Goal: Information Seeking & Learning: Learn about a topic

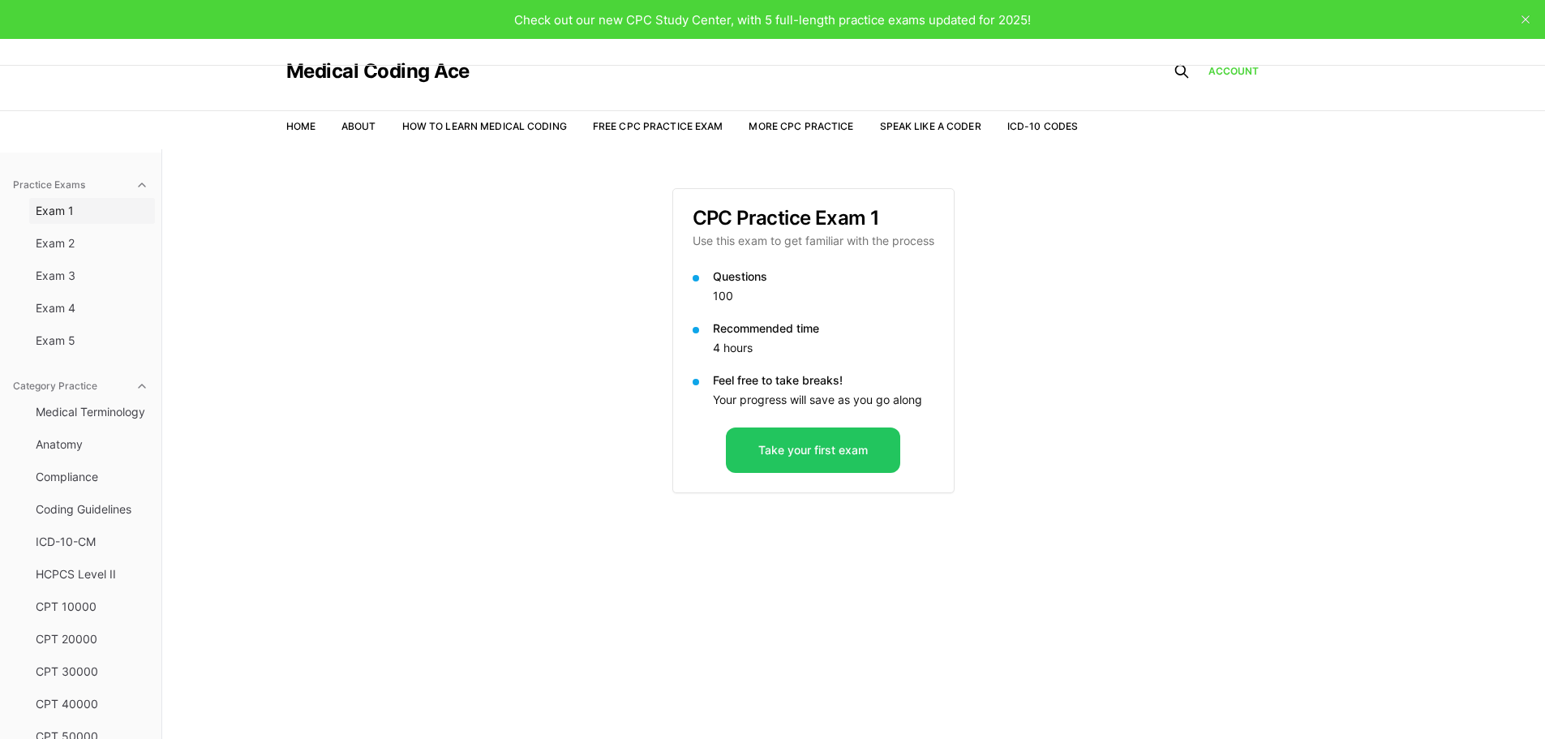
click at [52, 204] on span "Exam 1" at bounding box center [92, 211] width 113 height 16
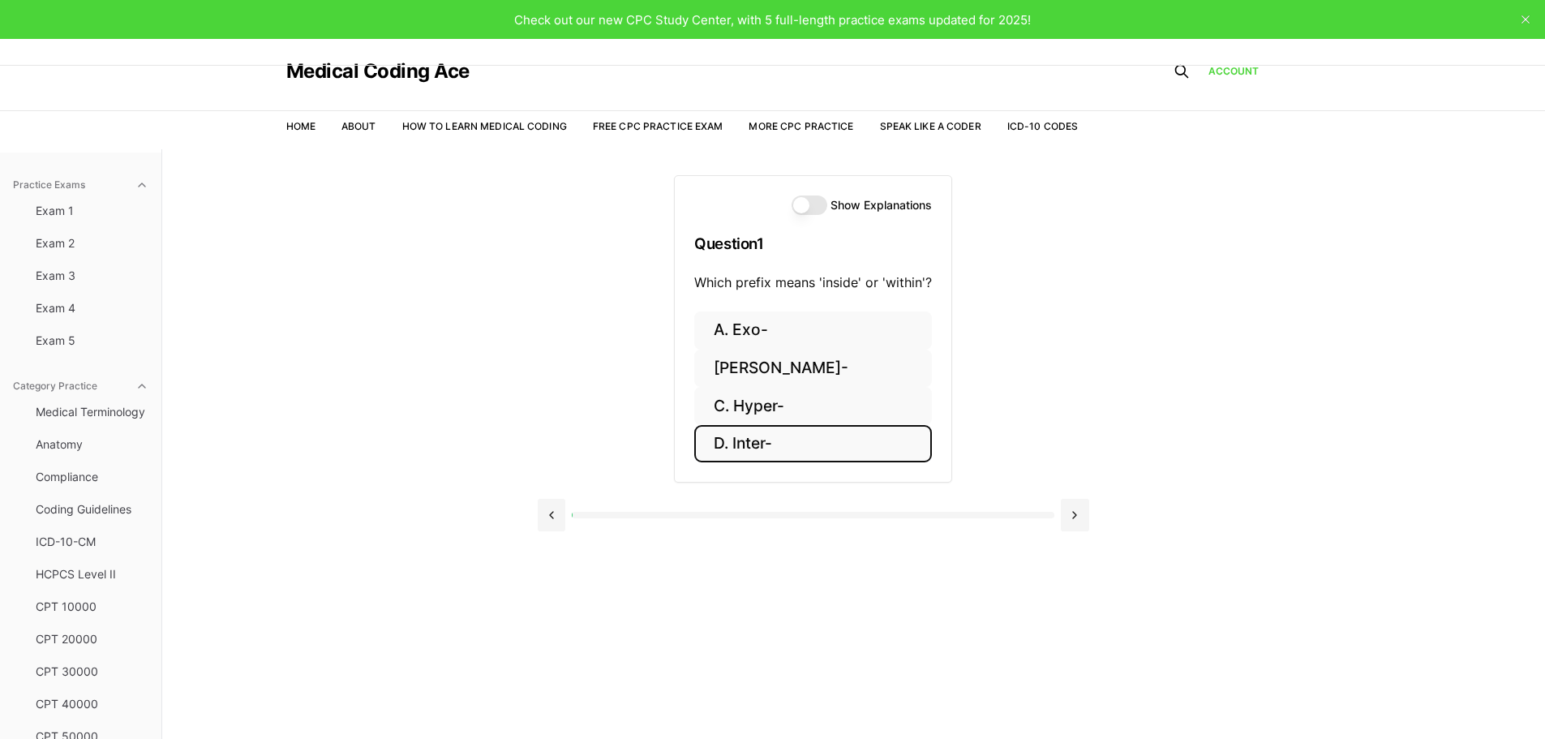
click at [779, 445] on button "D. Inter-" at bounding box center [813, 444] width 238 height 38
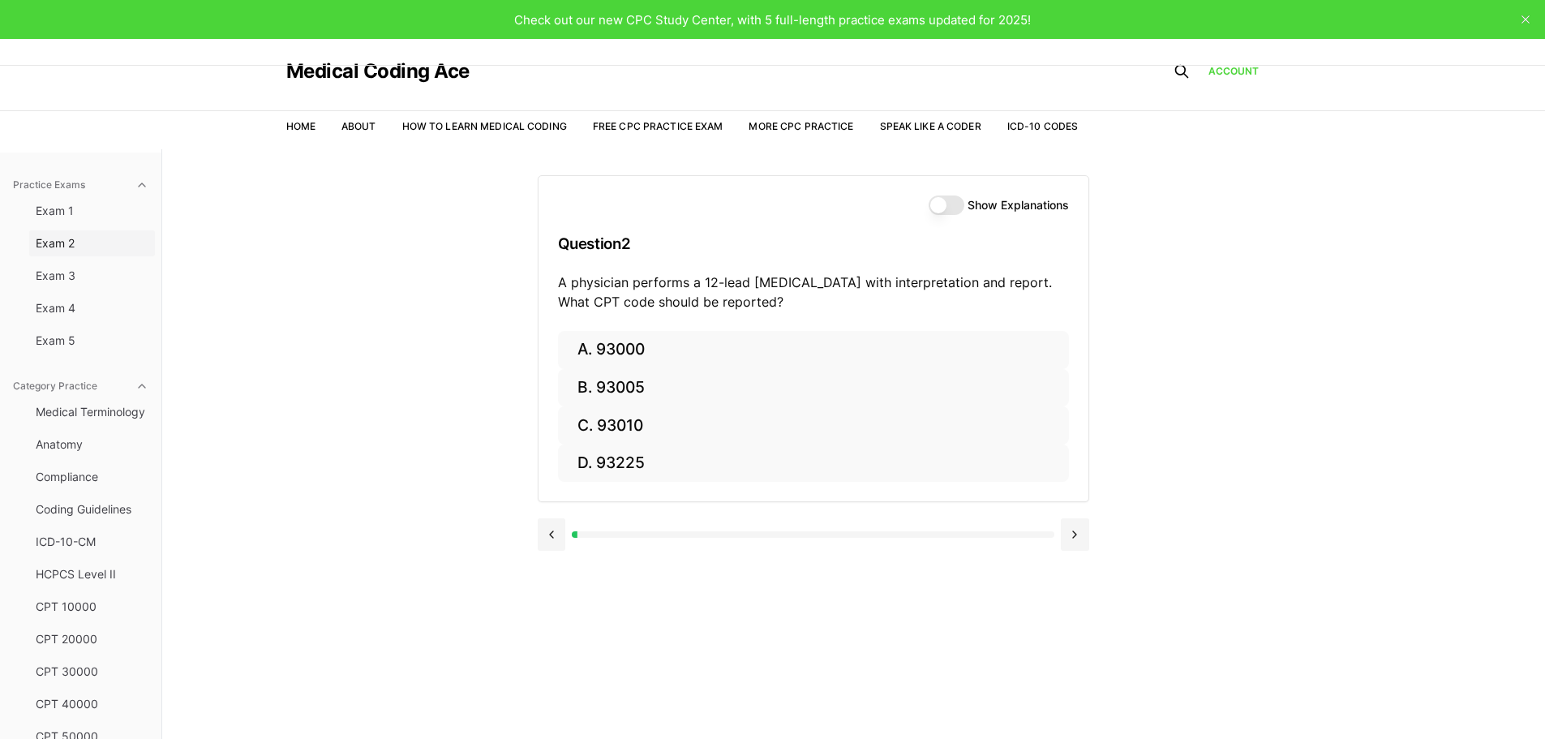
click at [73, 243] on span "Exam 2" at bounding box center [92, 243] width 113 height 16
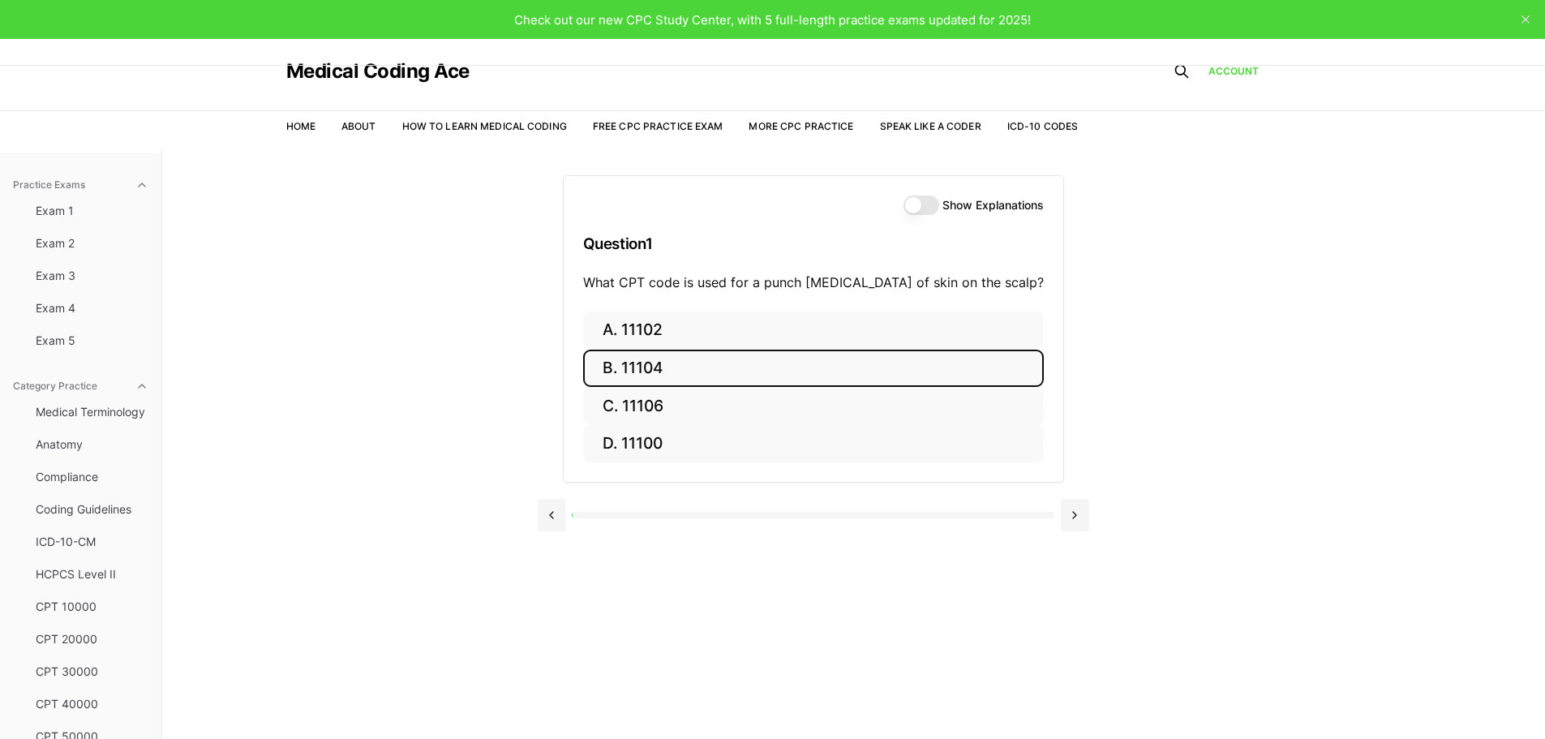
click at [681, 364] on button "B. 11104" at bounding box center [813, 368] width 461 height 38
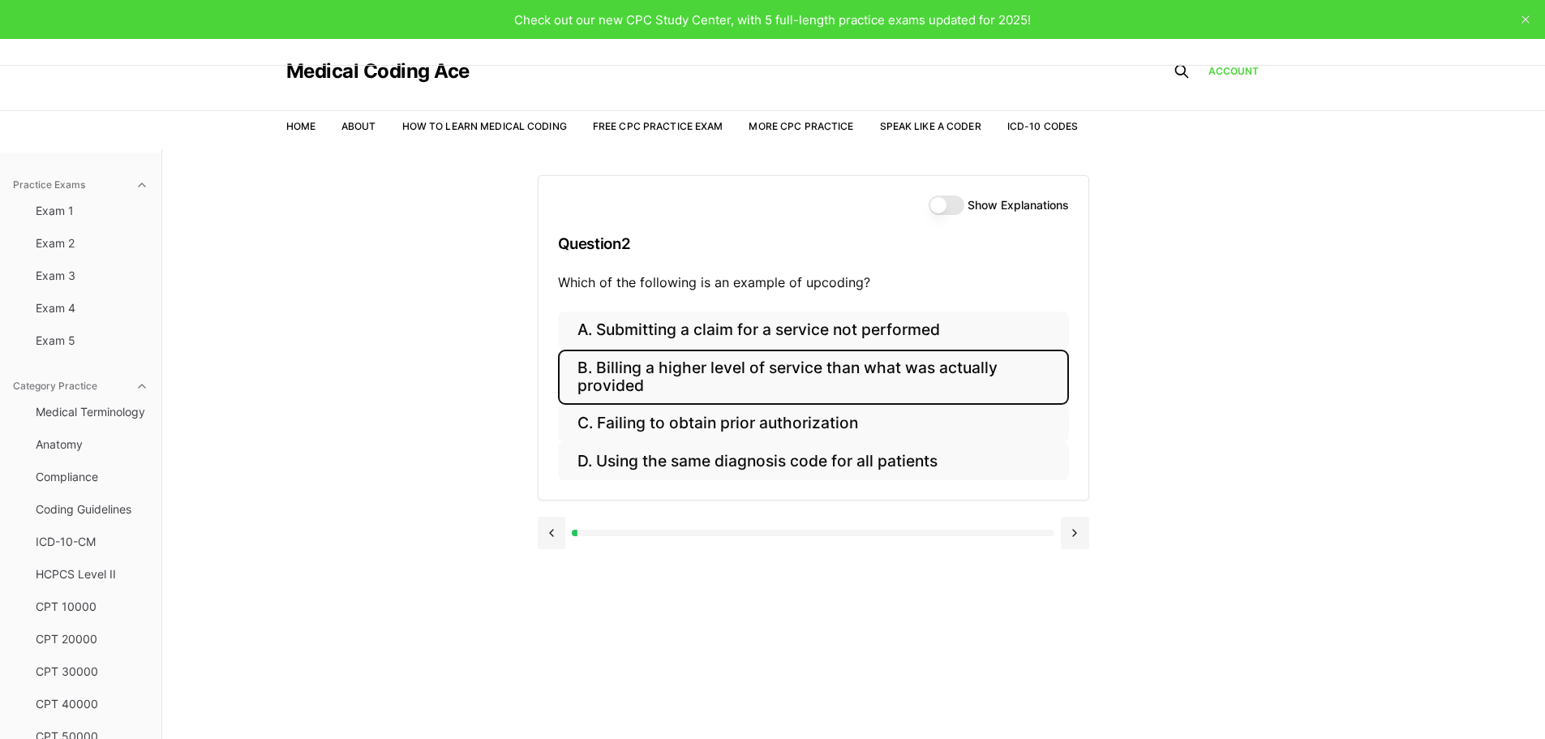
click at [654, 377] on button "B. Billing a higher level of service than what was actually provided" at bounding box center [813, 376] width 511 height 55
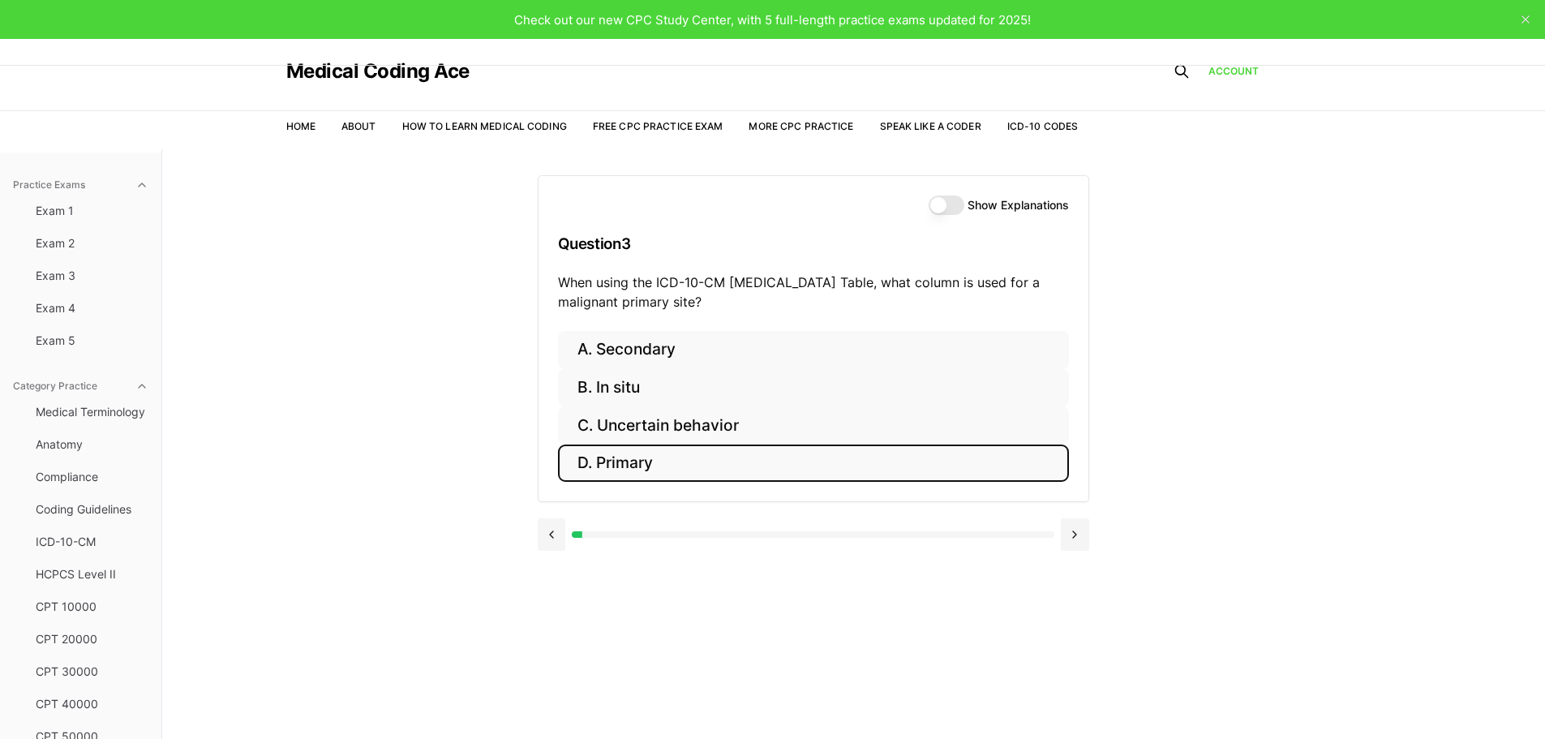
click at [638, 469] on button "D. Primary" at bounding box center [813, 463] width 511 height 38
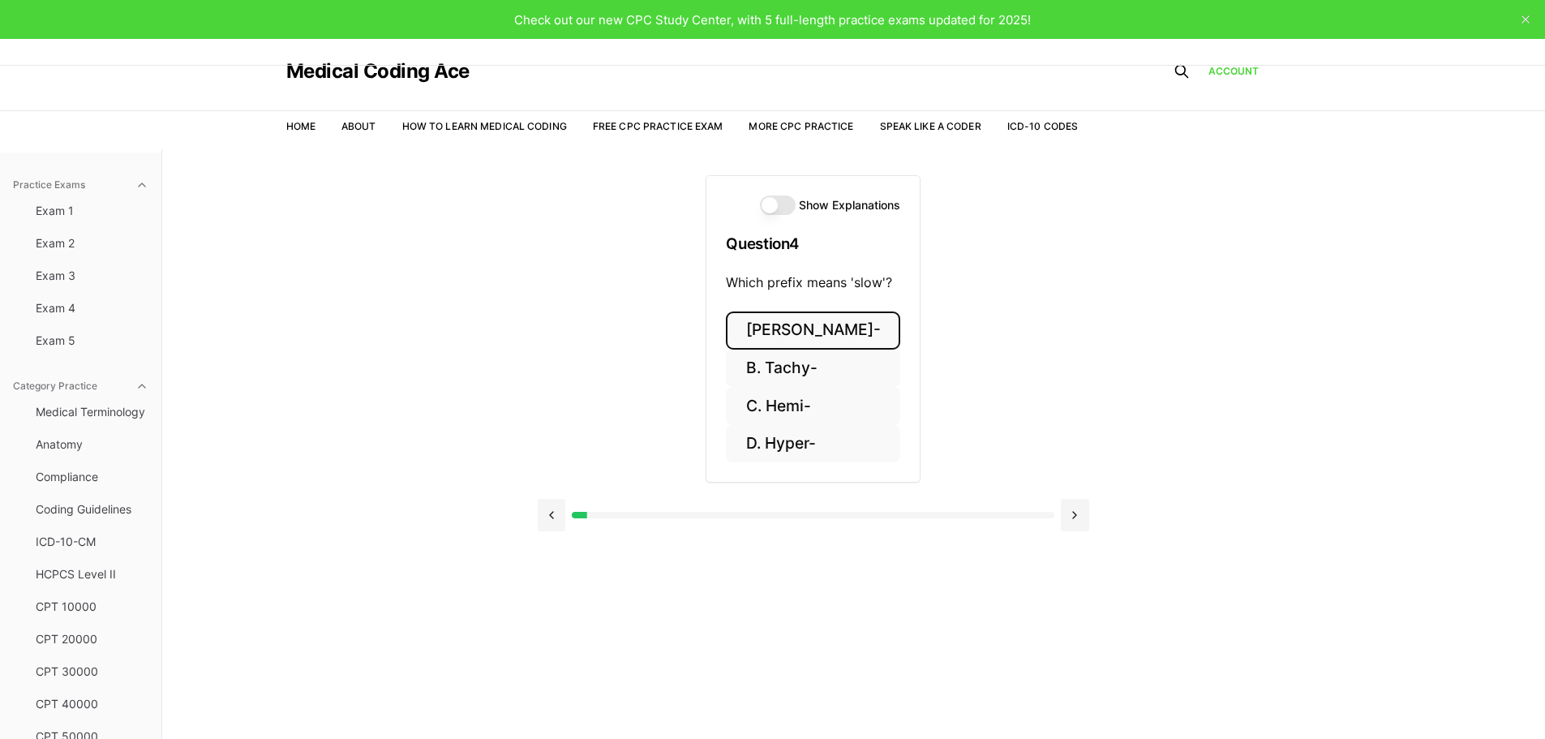
click at [807, 328] on button "A. Brady-" at bounding box center [813, 330] width 174 height 38
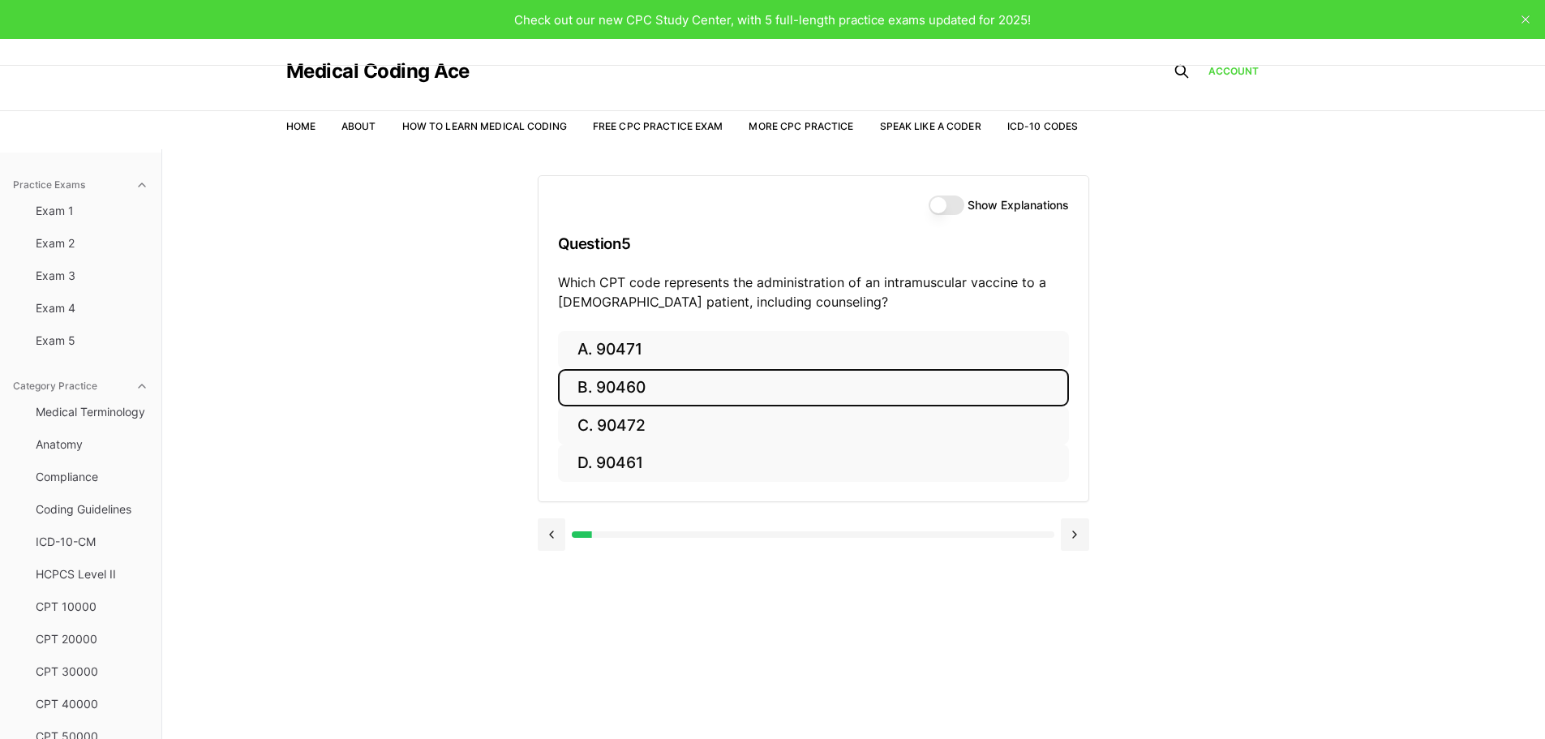
click at [641, 375] on button "B. 90460" at bounding box center [813, 388] width 511 height 38
click at [705, 369] on button "B. 43239" at bounding box center [813, 388] width 511 height 38
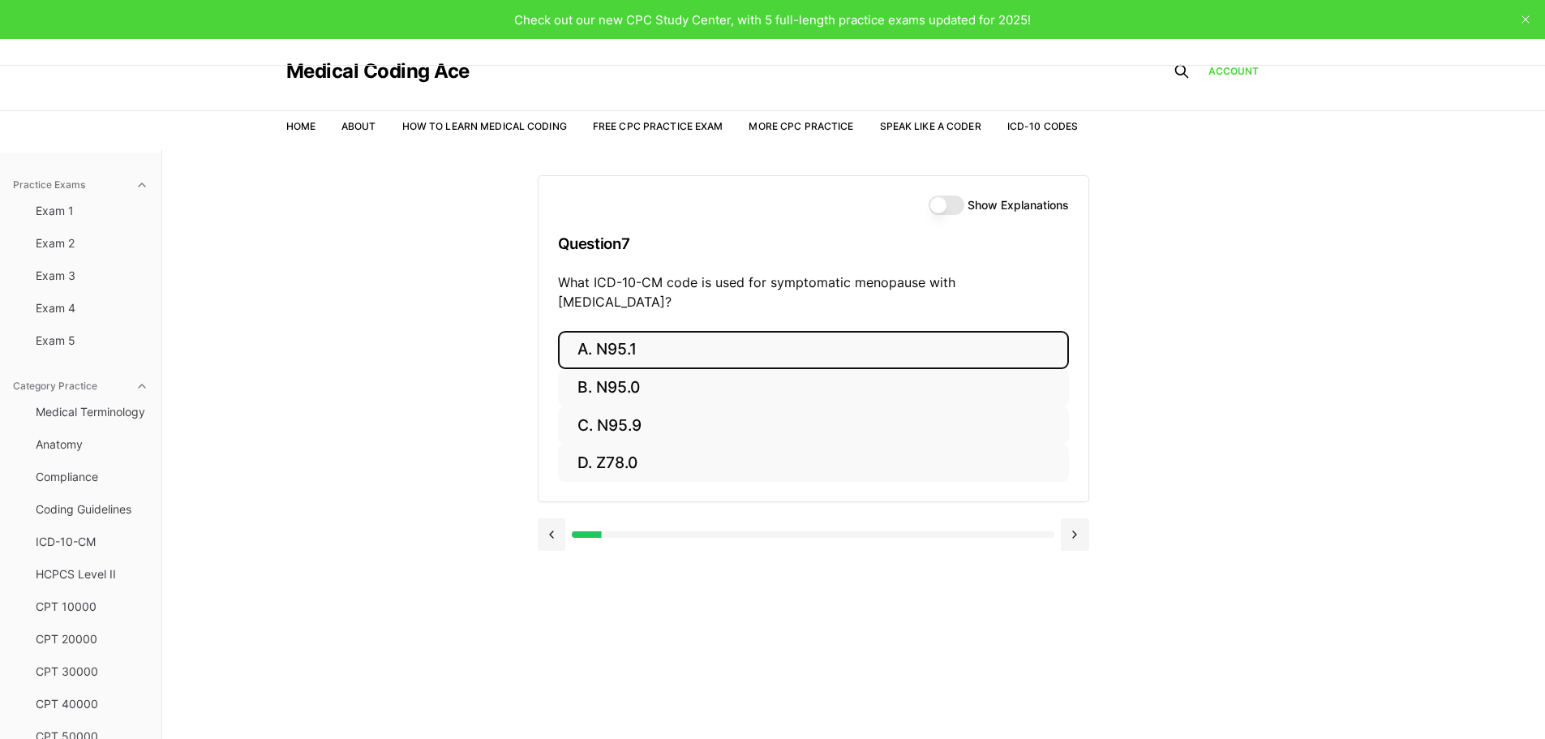
click at [694, 331] on button "A. N95.1" at bounding box center [813, 350] width 511 height 38
click at [609, 338] on button "A. 93451" at bounding box center [813, 350] width 511 height 38
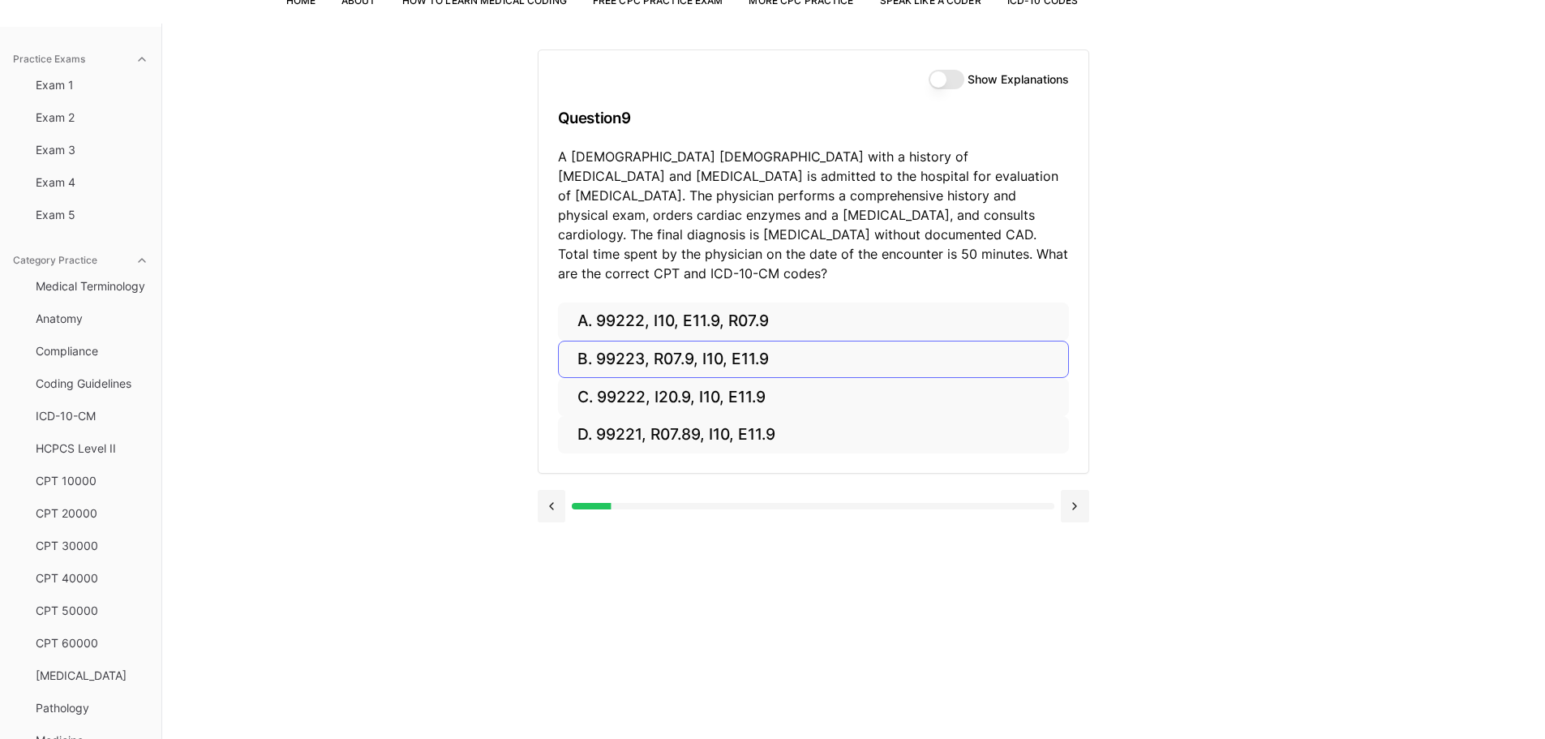
scroll to position [149, 0]
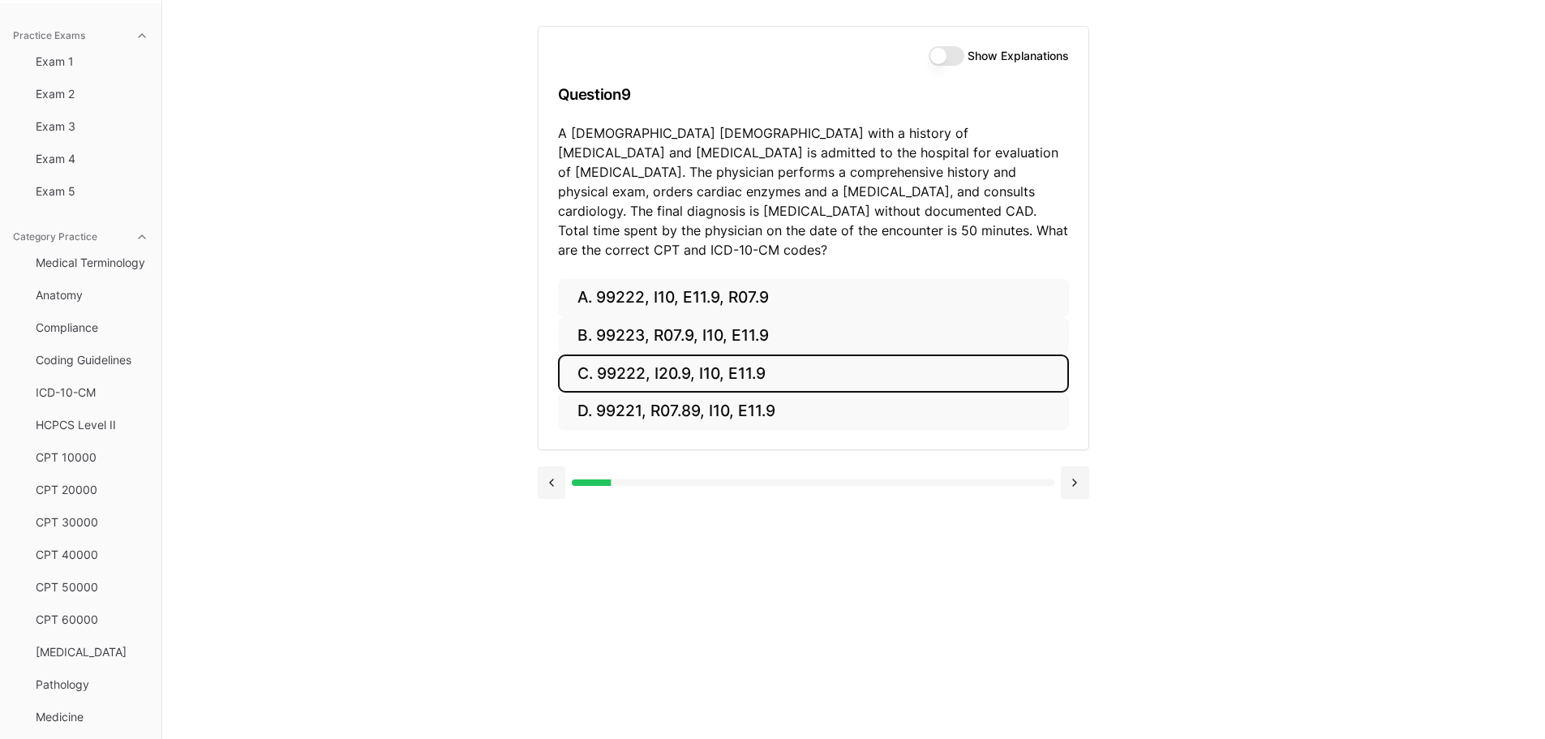
click at [707, 358] on button "C. 99222, I20.9, I10, E11.9" at bounding box center [813, 373] width 511 height 38
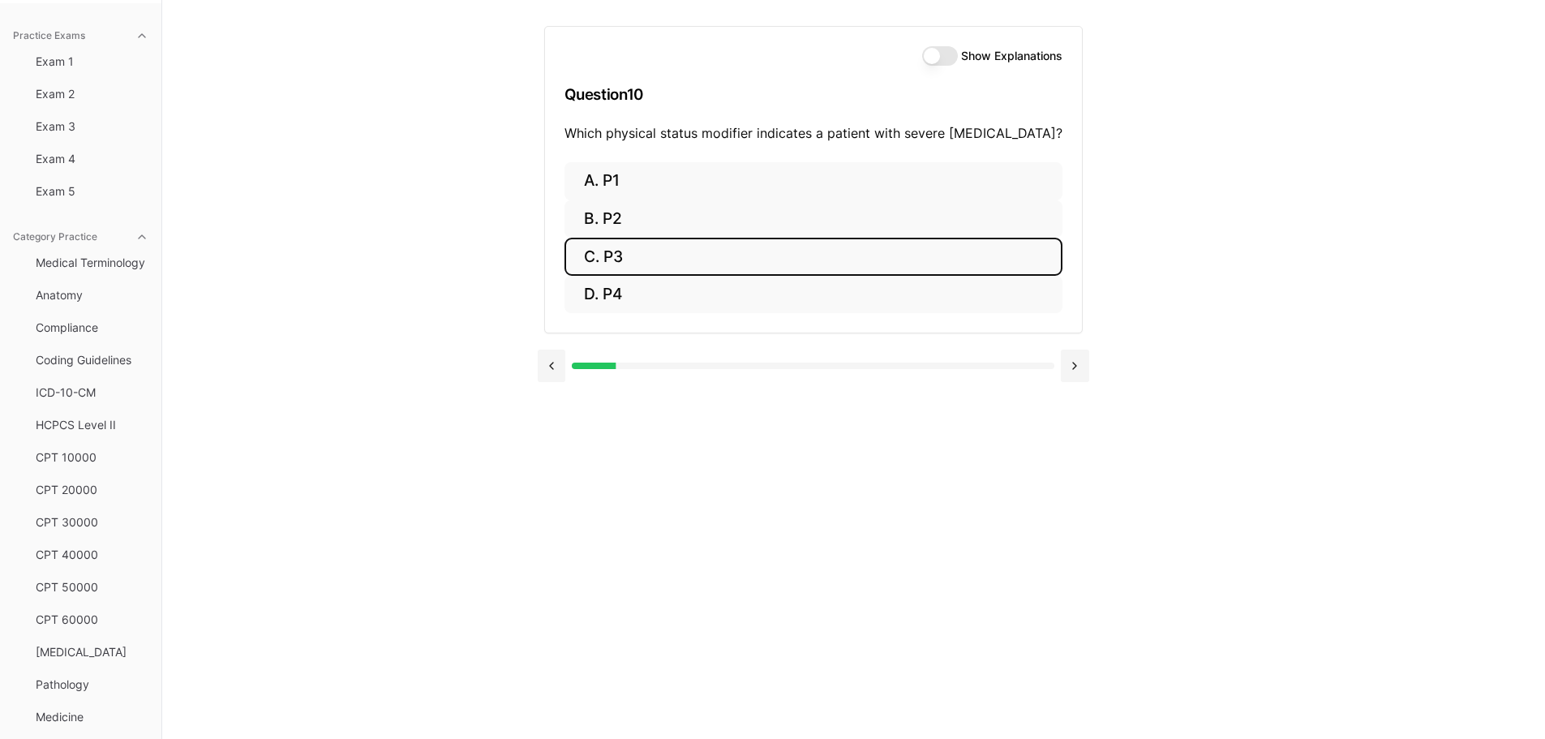
click at [630, 259] on button "C. P3" at bounding box center [813, 257] width 498 height 38
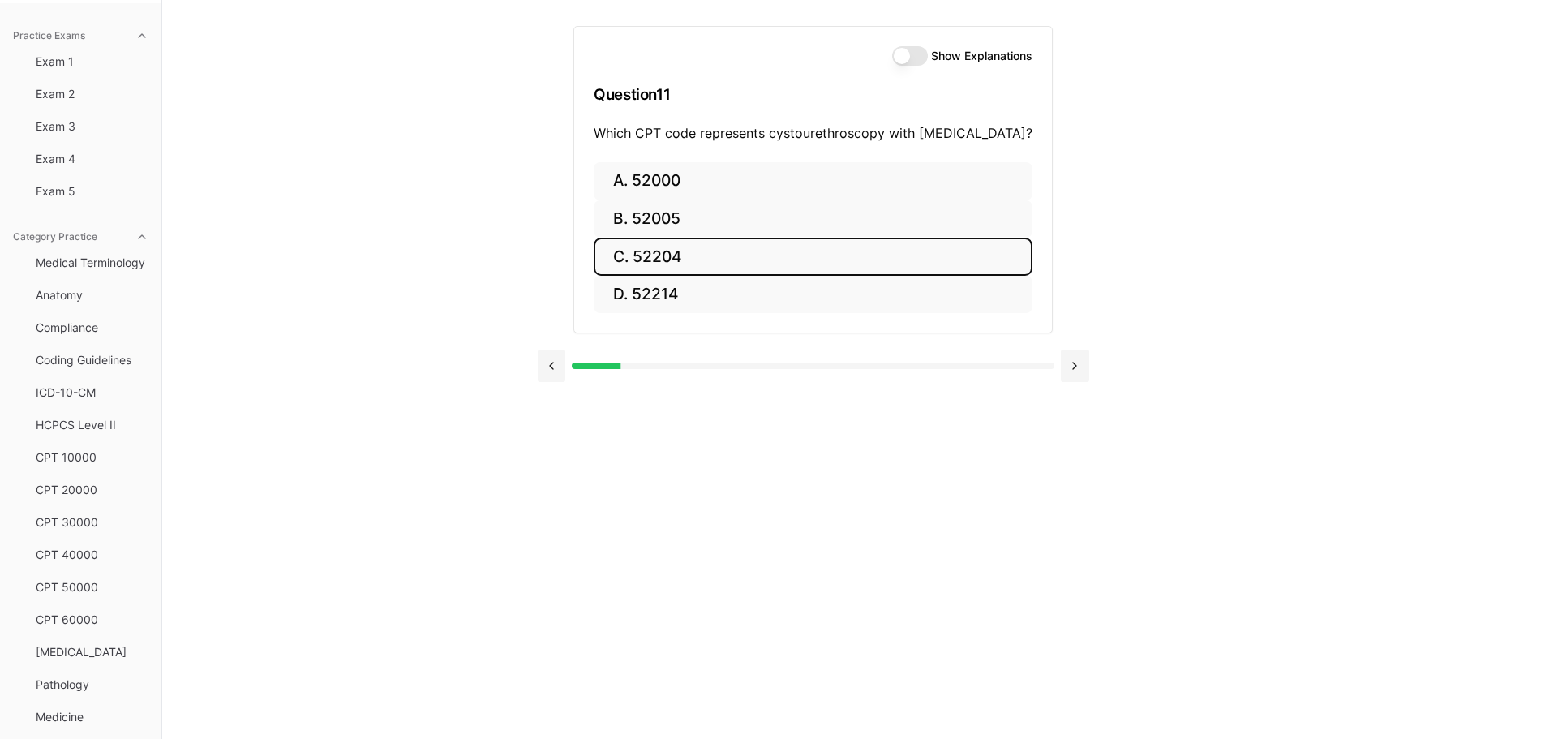
click at [802, 259] on button "C. 52204" at bounding box center [813, 257] width 439 height 38
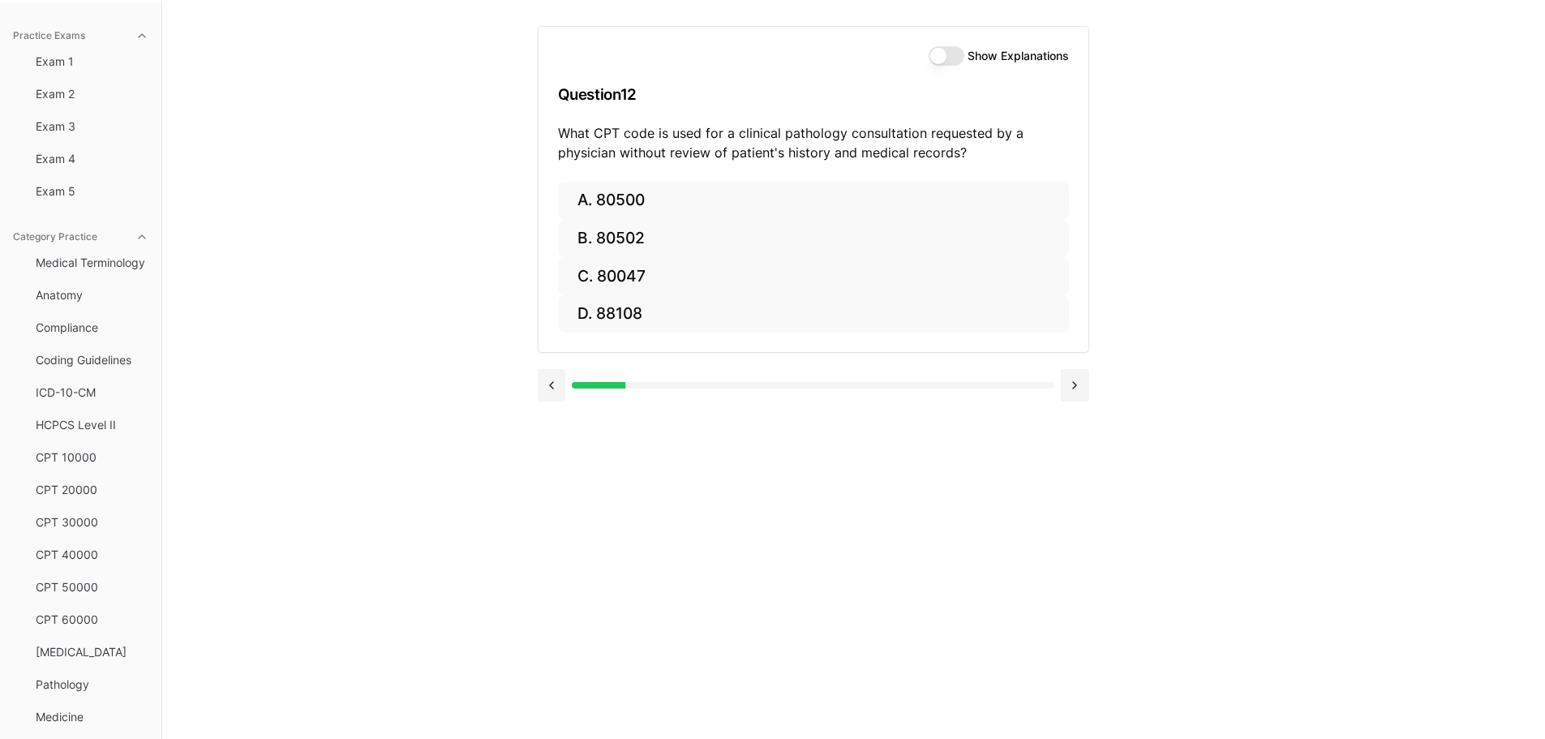
click at [954, 61] on button "Show Explanations" at bounding box center [946, 55] width 36 height 19
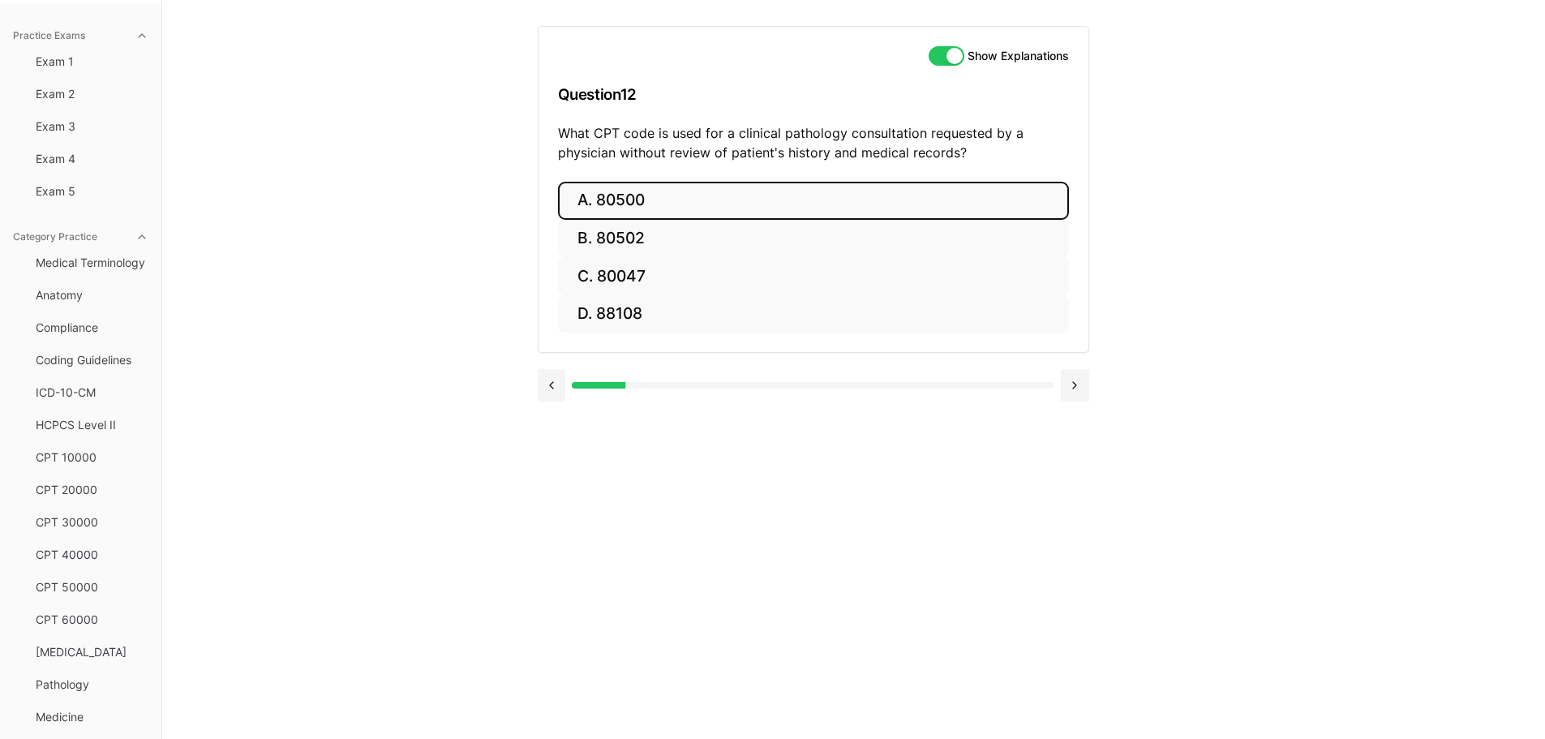
click at [654, 199] on button "A. 80500" at bounding box center [813, 201] width 511 height 38
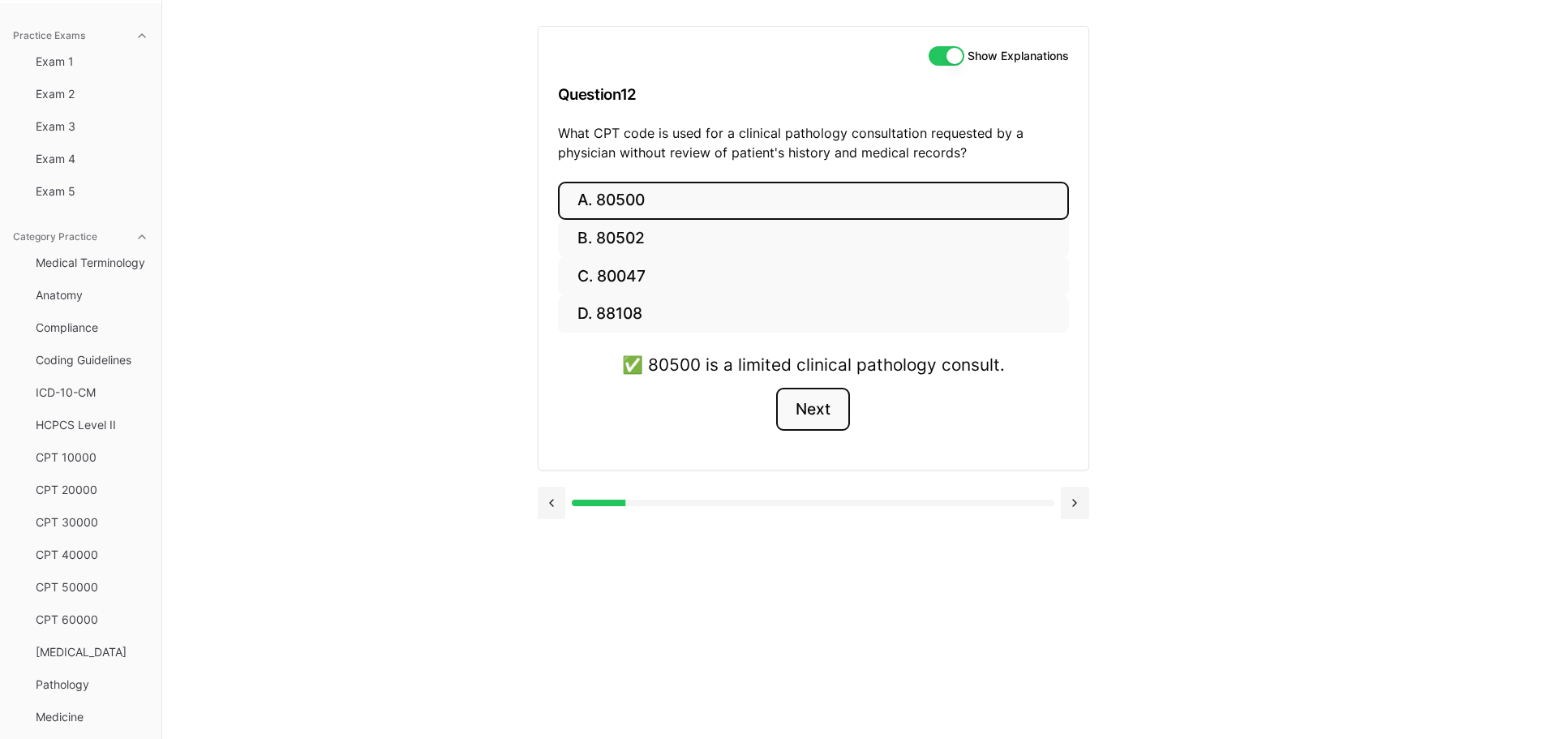
click at [808, 401] on button "Next" at bounding box center [813, 410] width 74 height 44
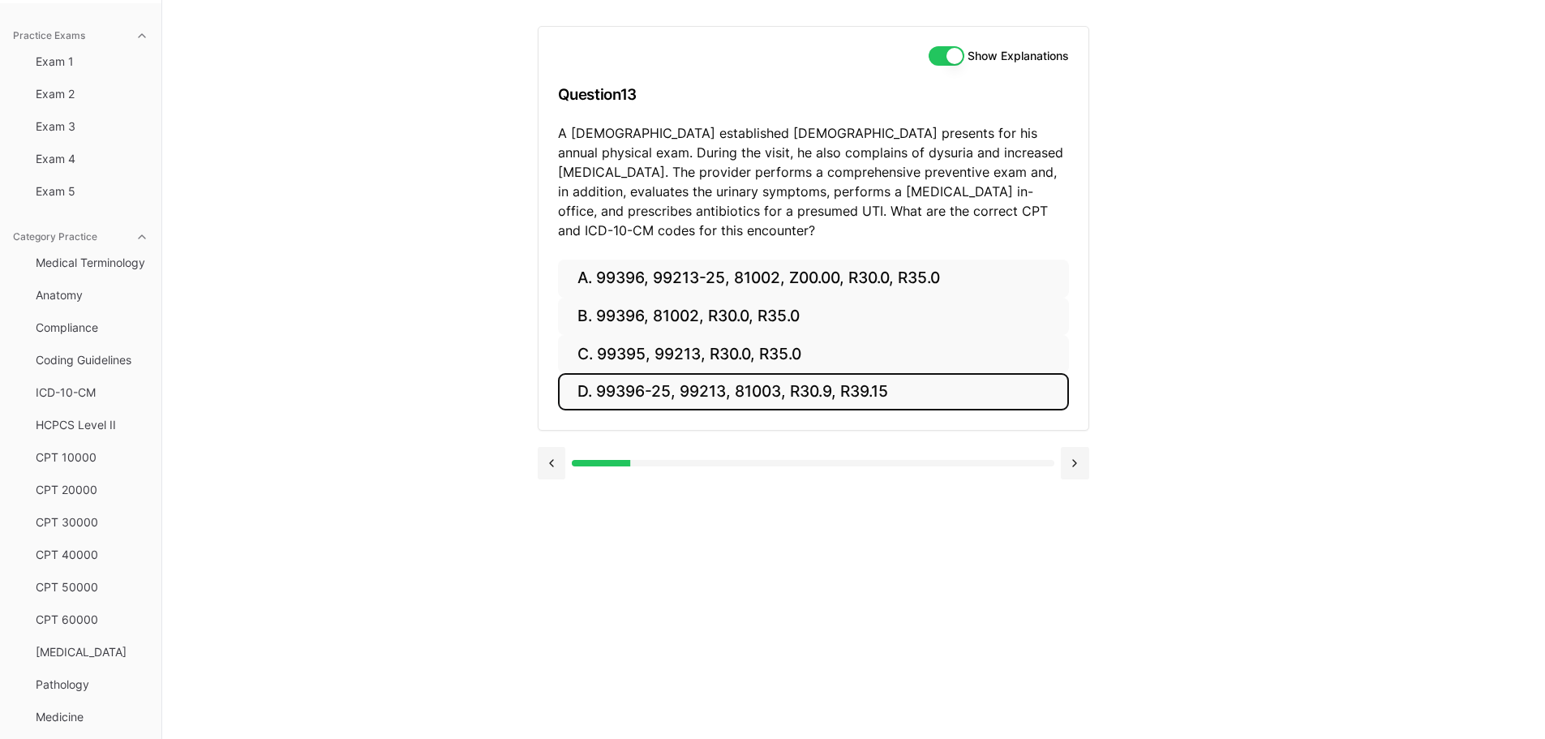
click at [709, 376] on button "D. 99396-25, 99213, 81003, R30.9, R39.15" at bounding box center [813, 392] width 511 height 38
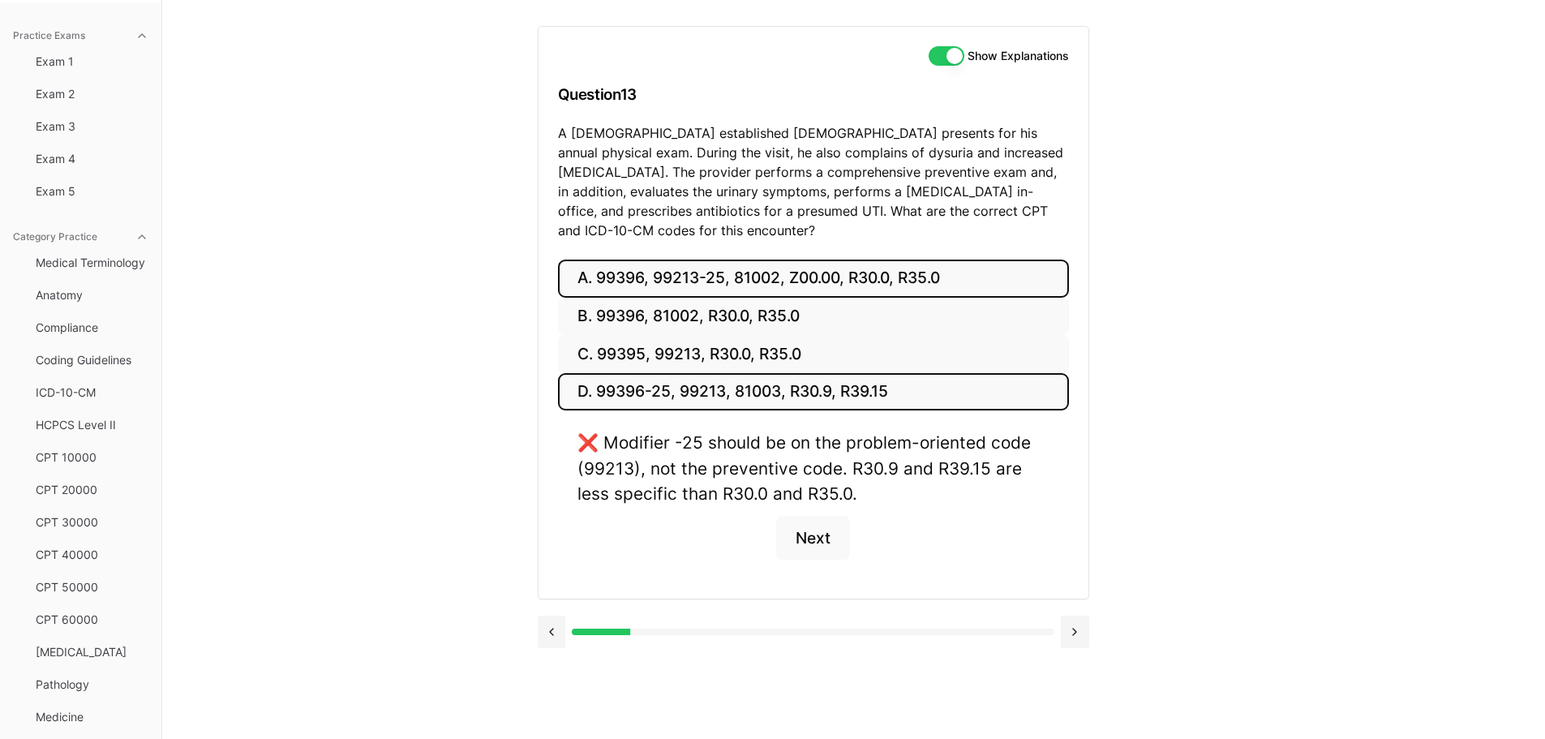
click at [726, 262] on button "A. 99396, 99213-25, 81002, Z00.00, R30.0, R35.0" at bounding box center [813, 278] width 511 height 38
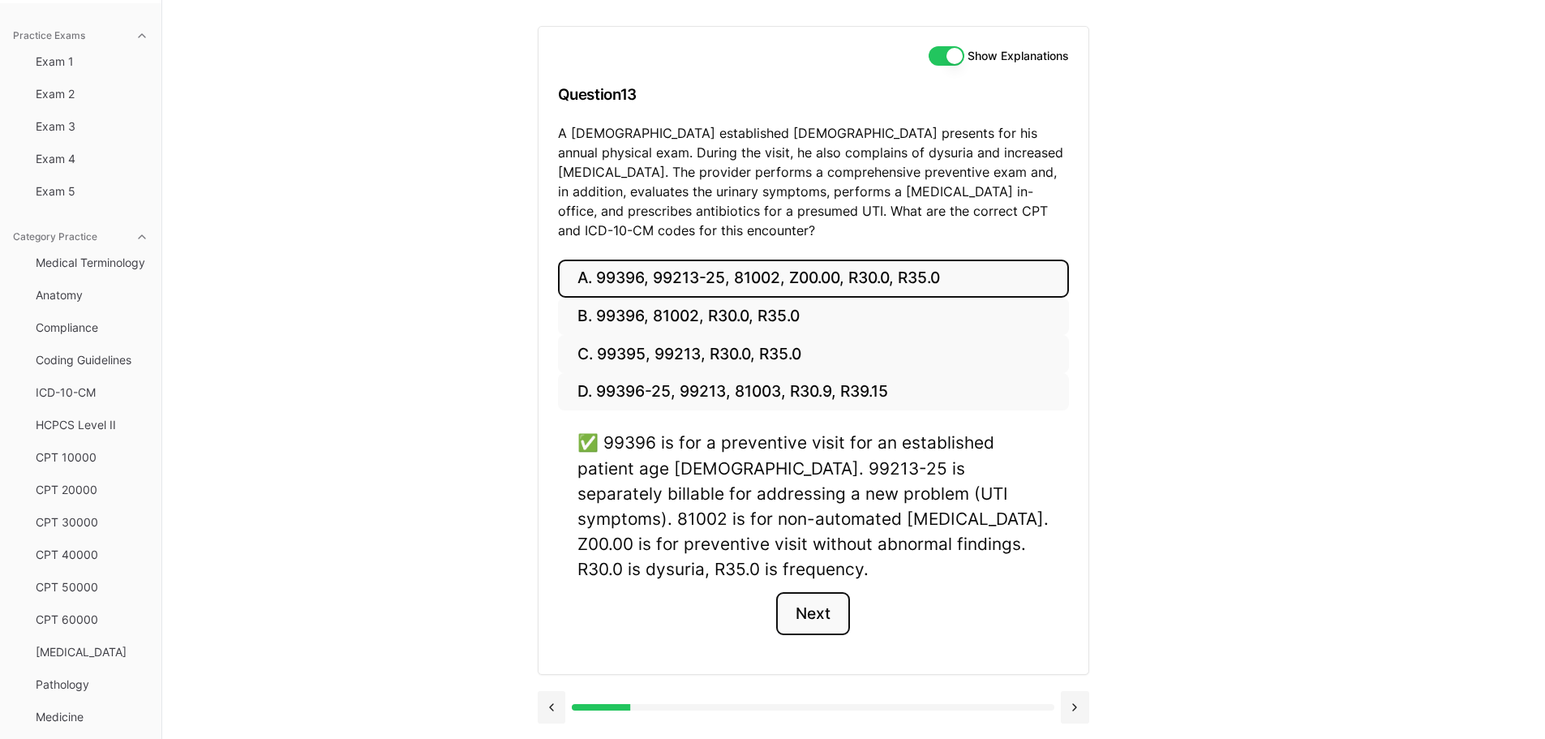
click at [830, 594] on button "Next" at bounding box center [813, 614] width 74 height 44
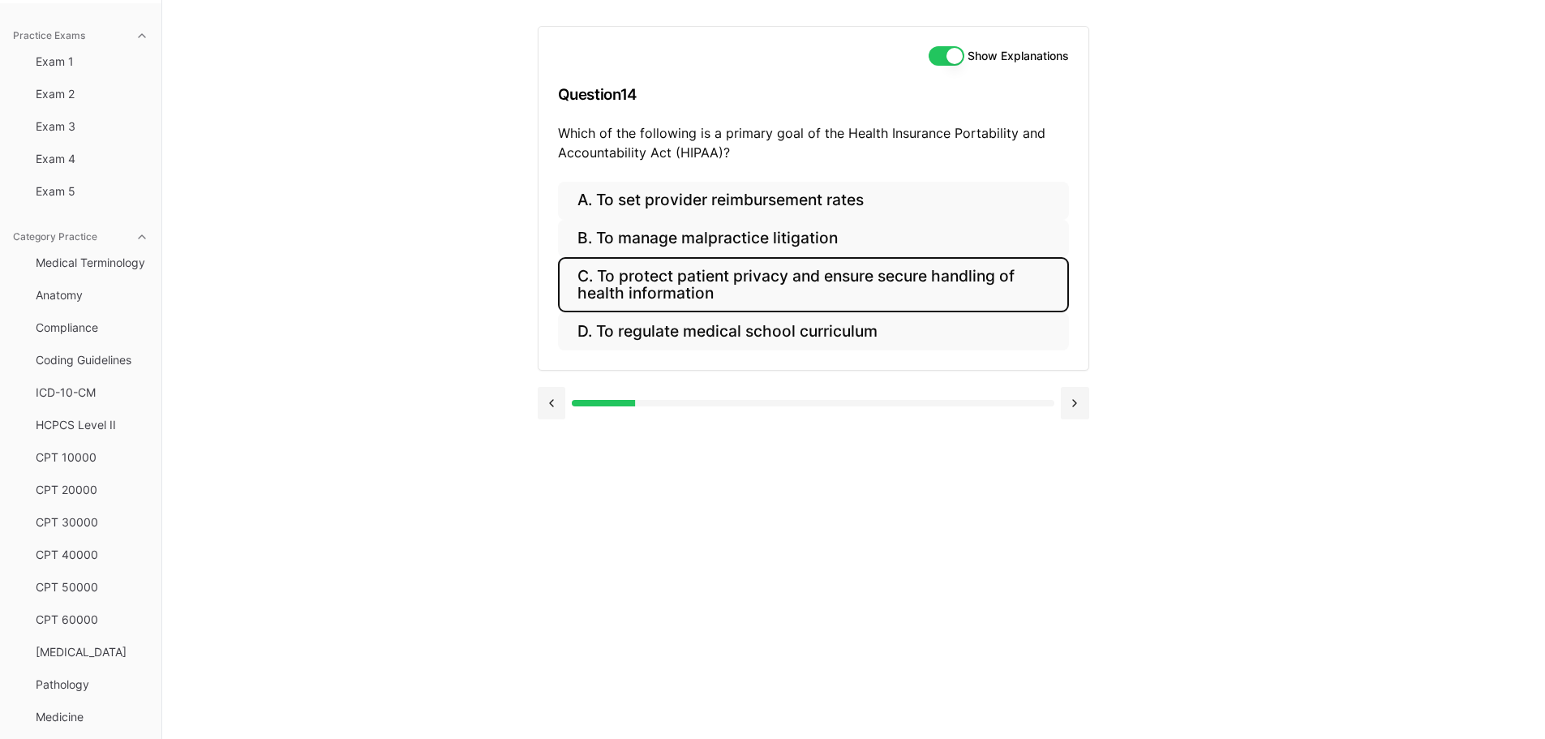
click at [835, 270] on button "C. To protect patient privacy and ensure secure handling of health information" at bounding box center [813, 284] width 511 height 55
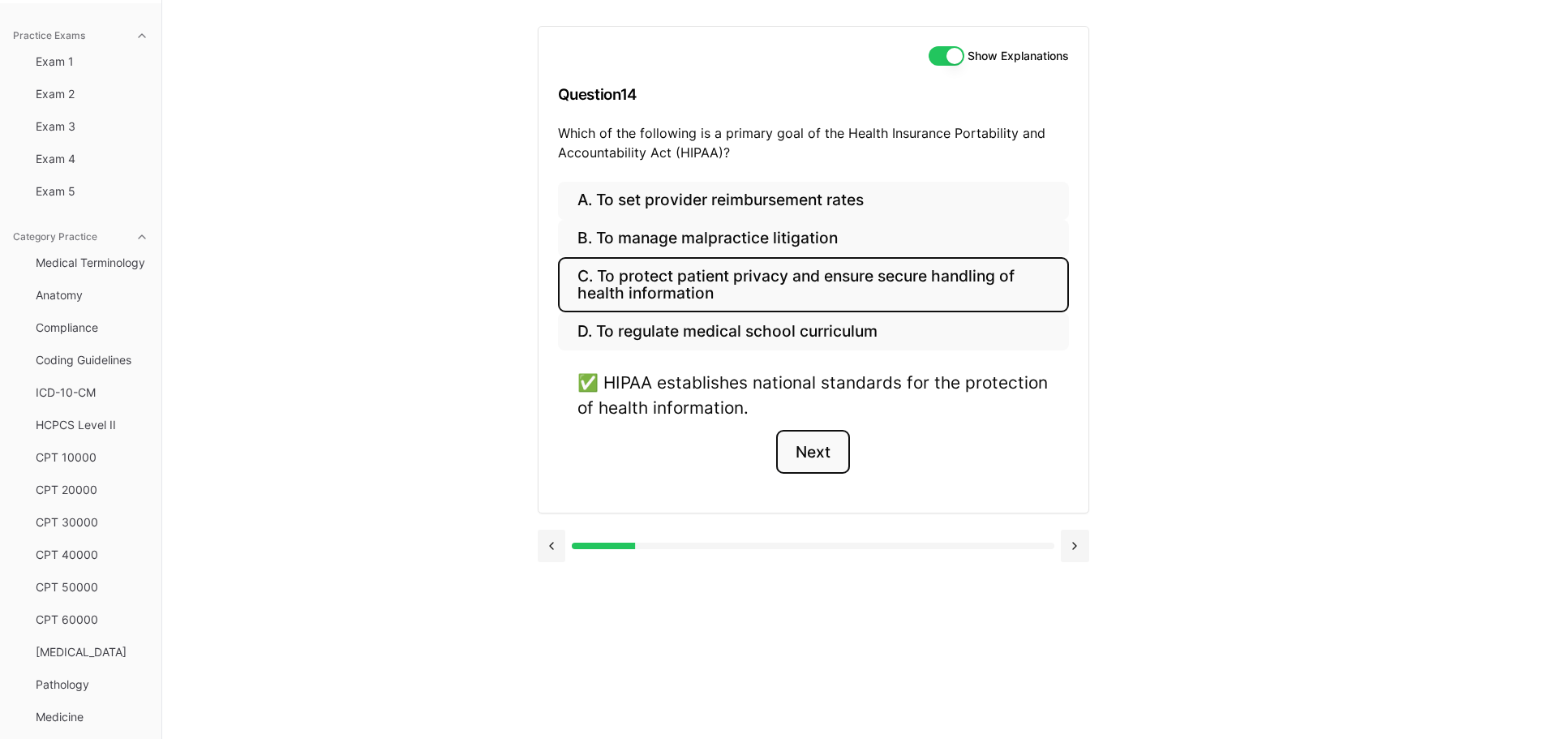
click at [813, 441] on button "Next" at bounding box center [813, 452] width 74 height 44
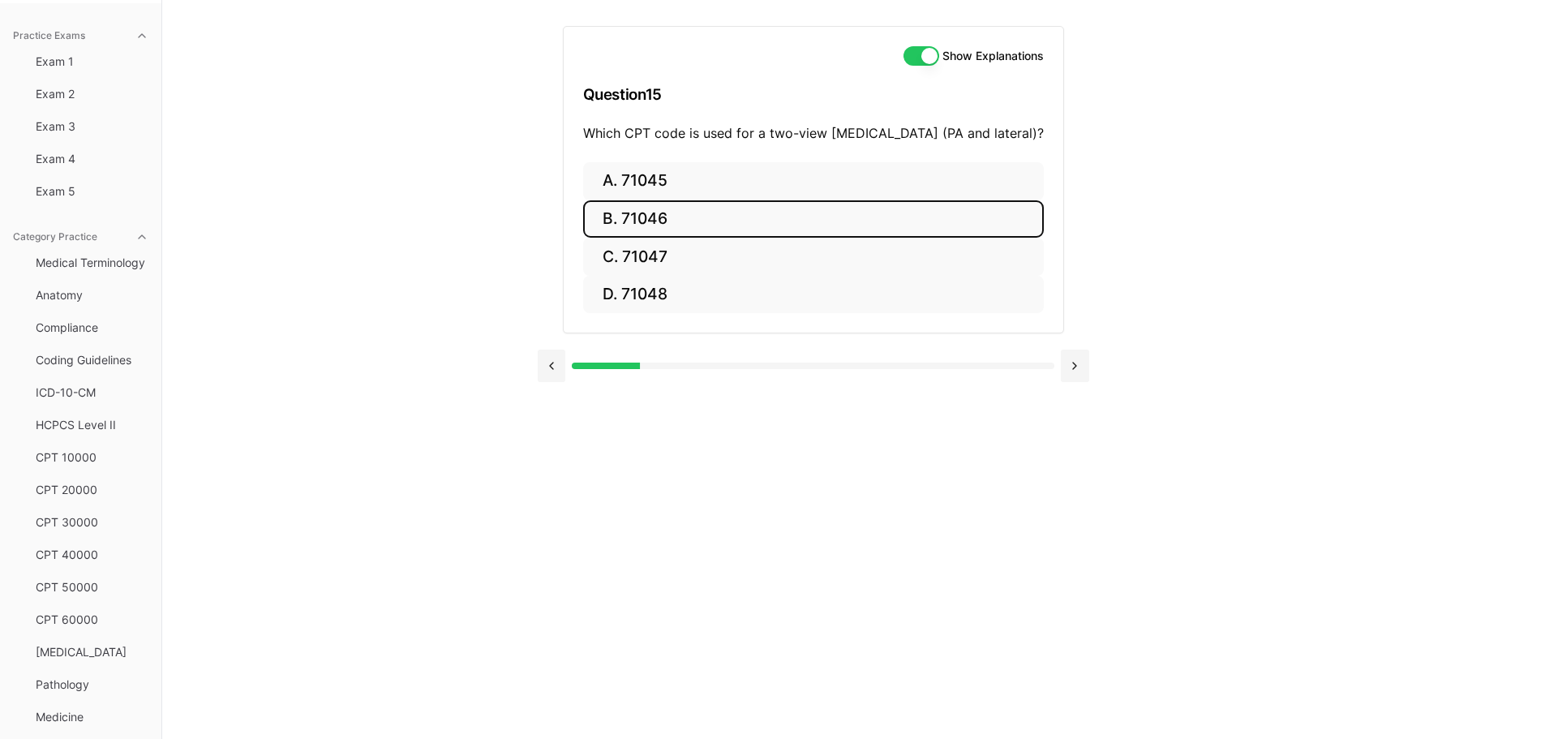
click at [696, 217] on button "B. 71046" at bounding box center [813, 219] width 461 height 38
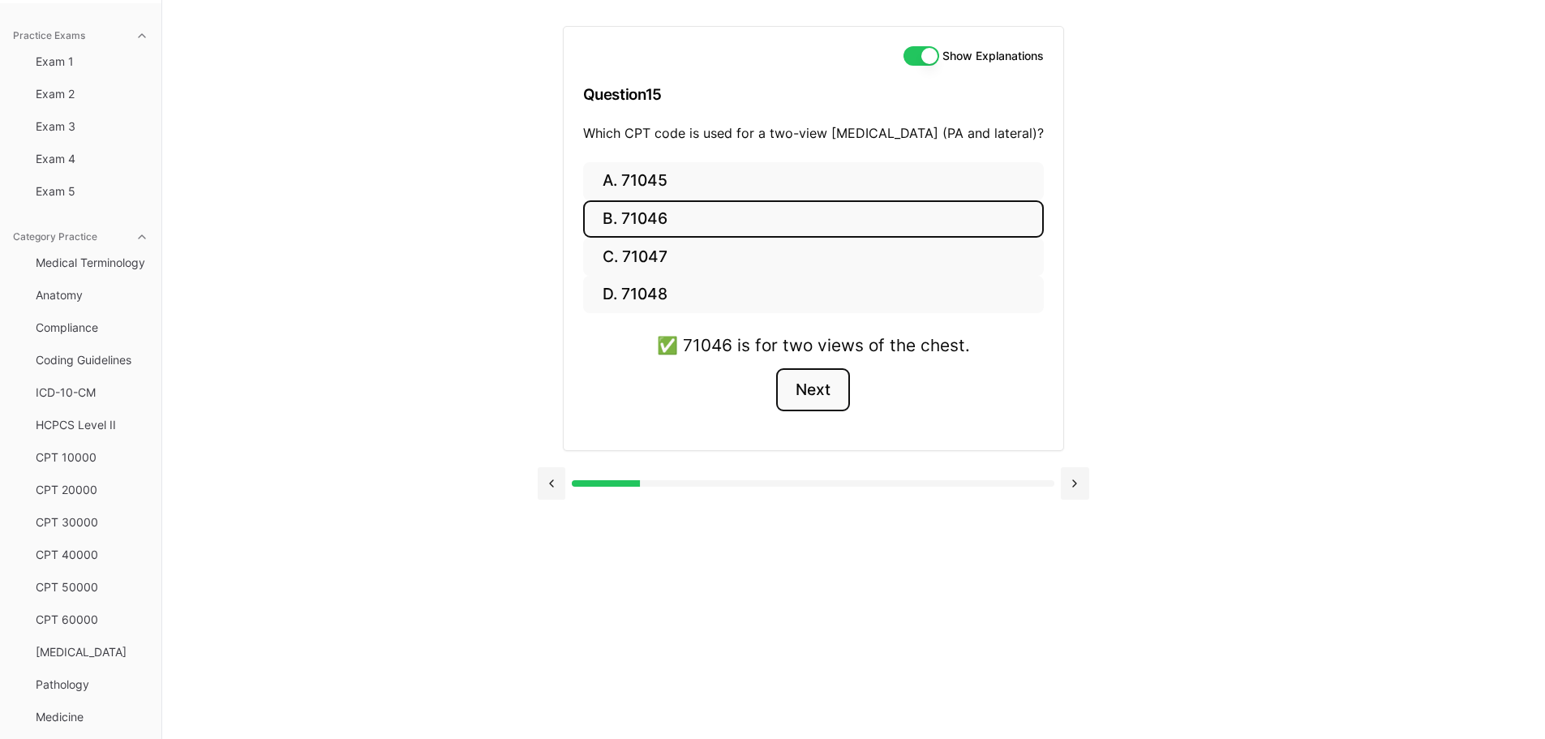
click at [830, 389] on button "Next" at bounding box center [813, 390] width 74 height 44
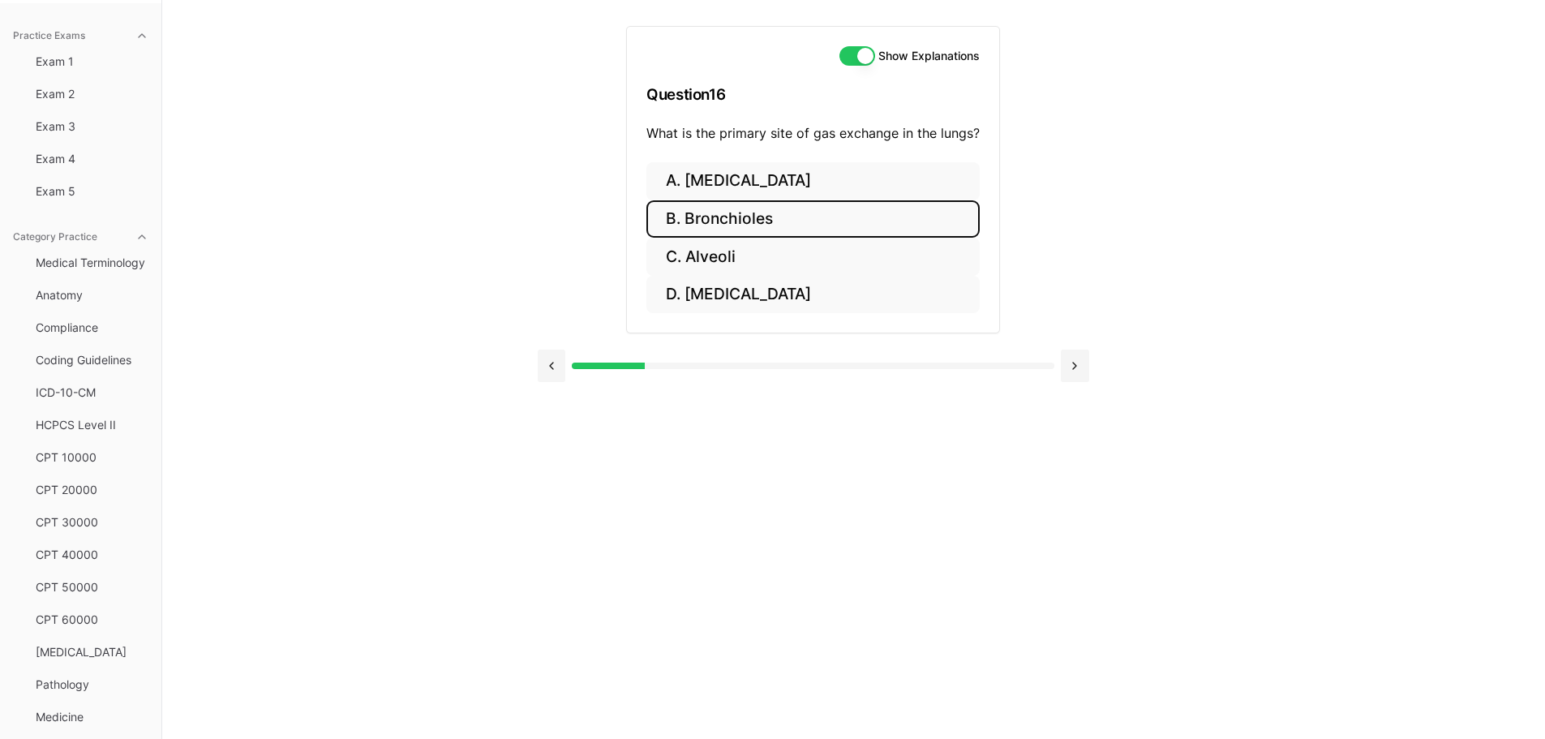
click at [777, 217] on button "B. Bronchioles" at bounding box center [812, 219] width 333 height 38
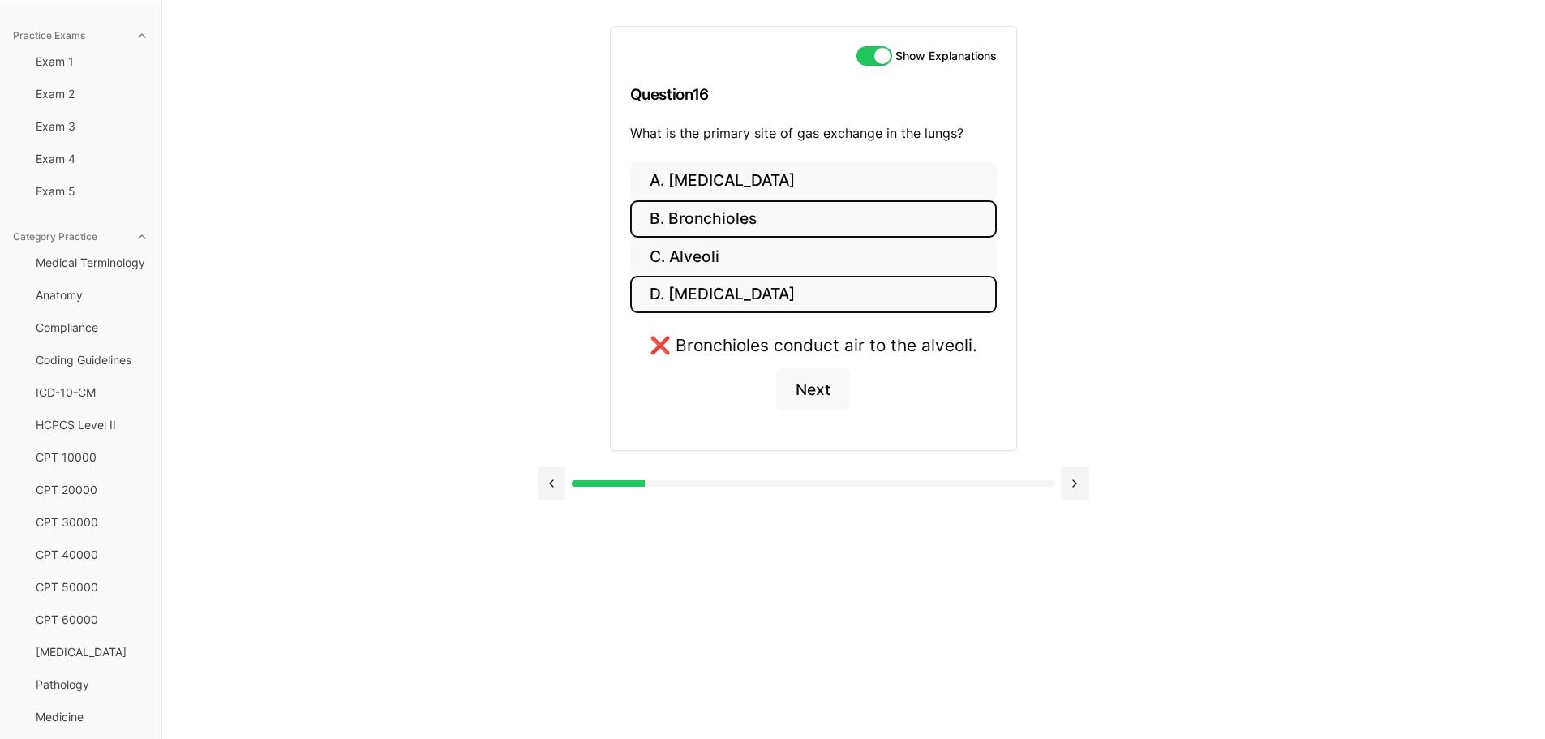
click at [704, 294] on button "D. Pleura" at bounding box center [813, 295] width 367 height 38
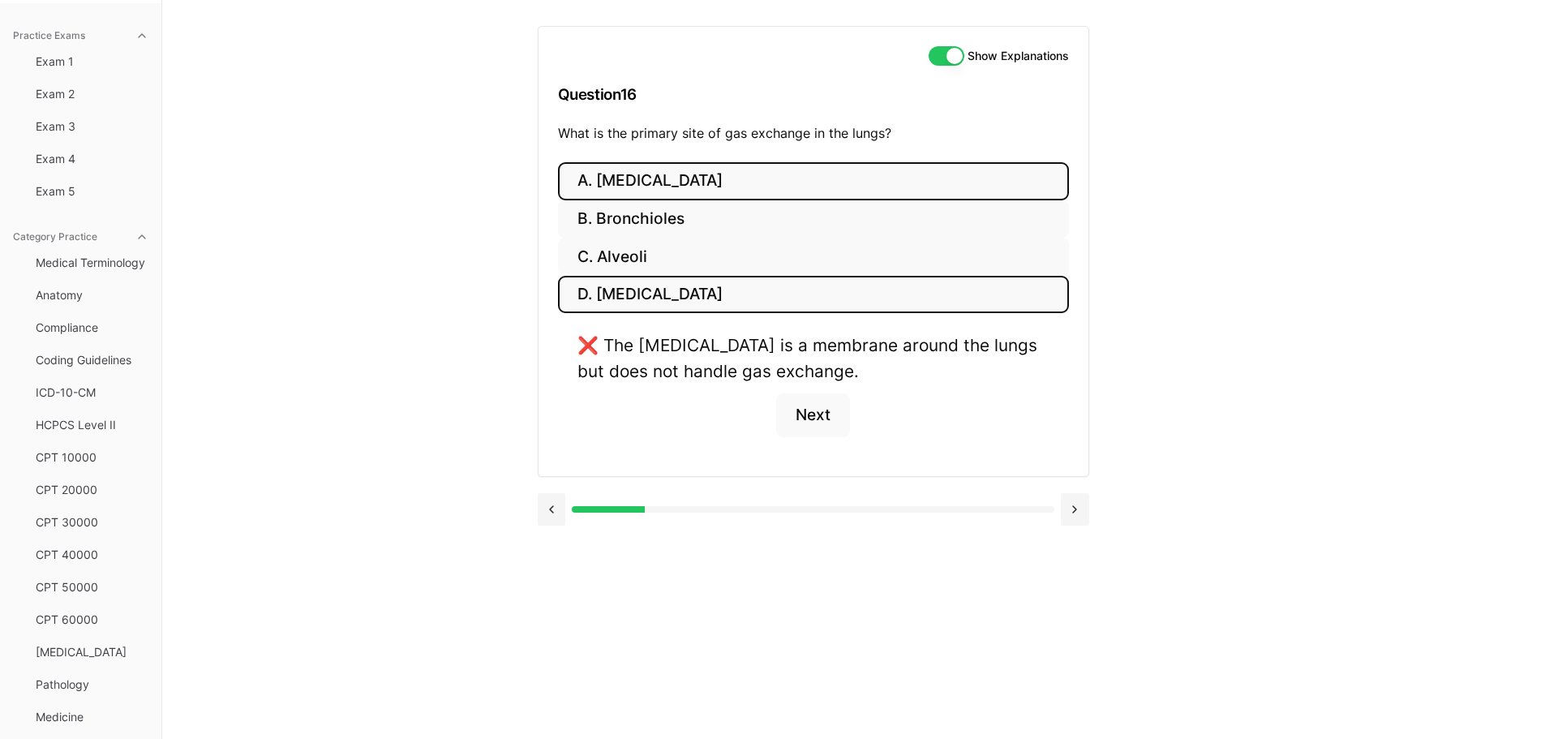
click at [654, 181] on button "A. Trachea" at bounding box center [813, 181] width 511 height 38
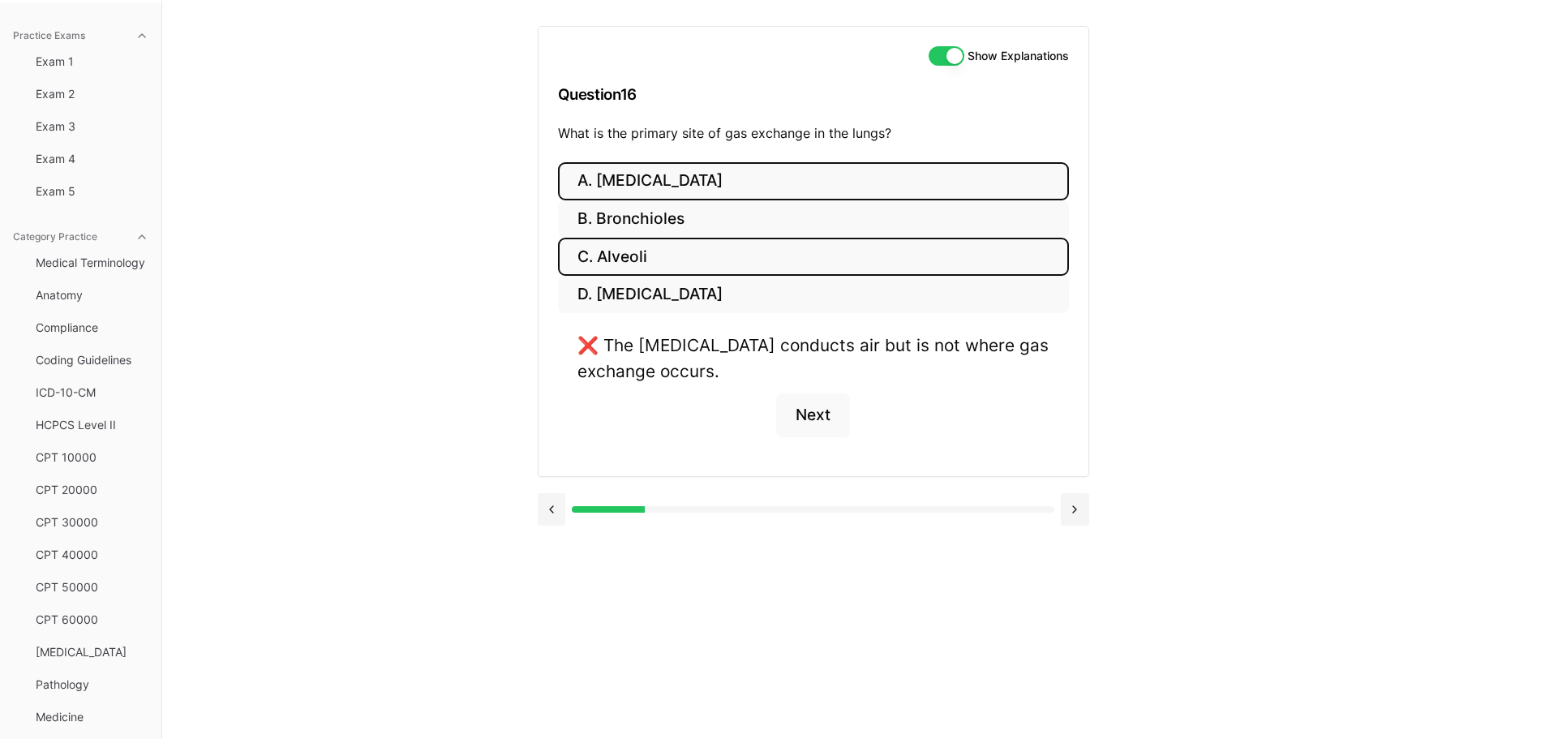
click at [625, 256] on button "C. Alveoli" at bounding box center [813, 257] width 511 height 38
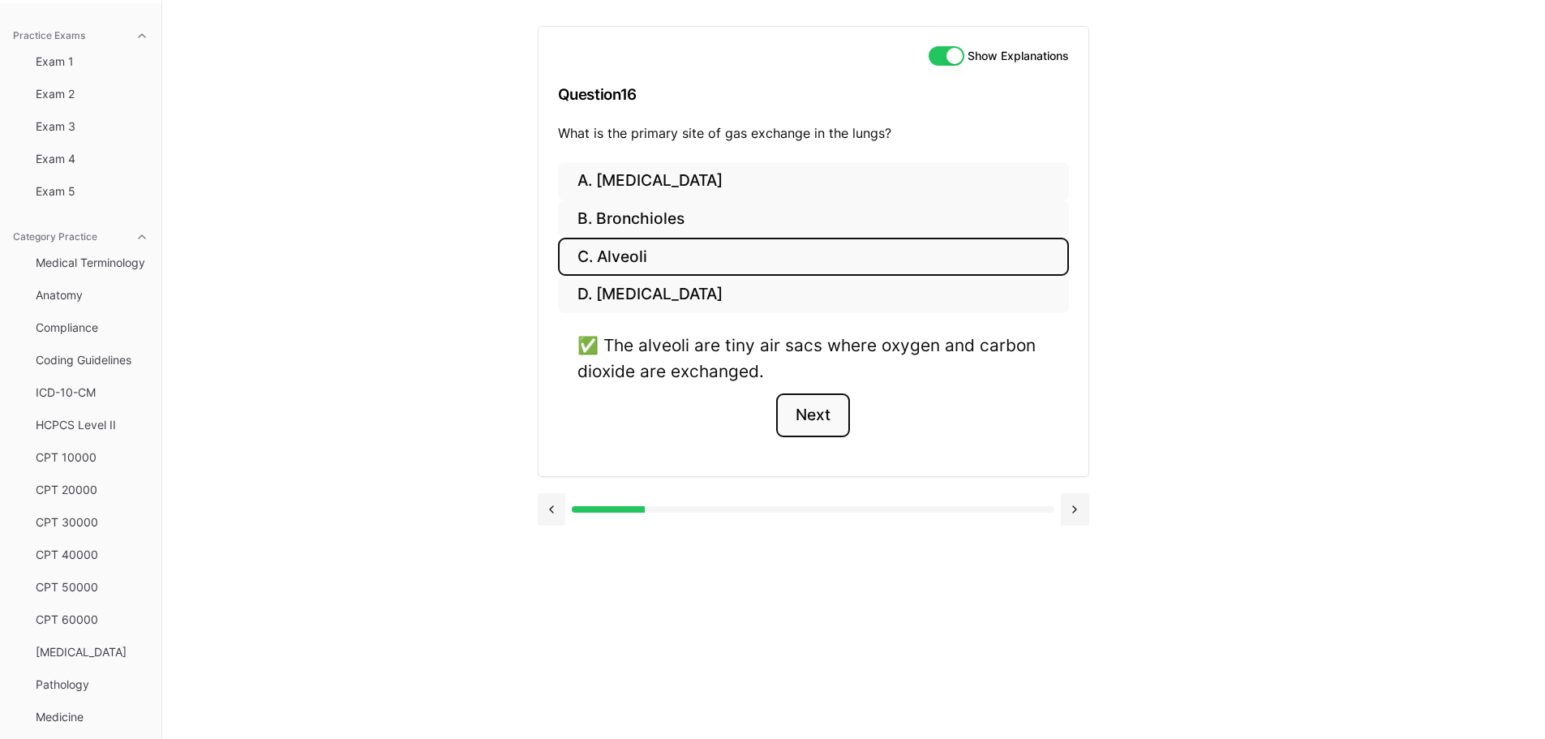
click at [805, 412] on button "Next" at bounding box center [813, 415] width 74 height 44
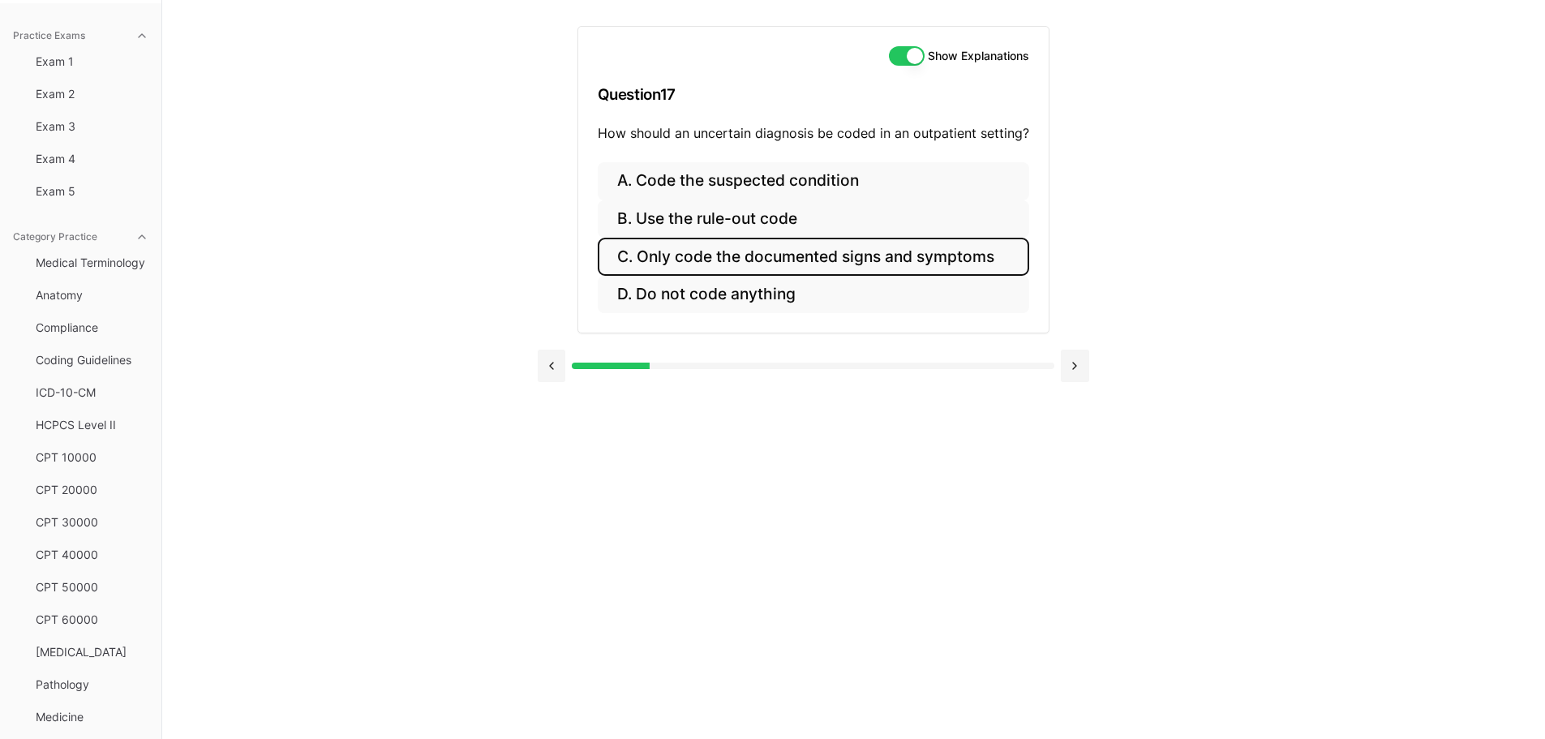
click at [823, 257] on button "C. Only code the documented signs and symptoms" at bounding box center [813, 257] width 431 height 38
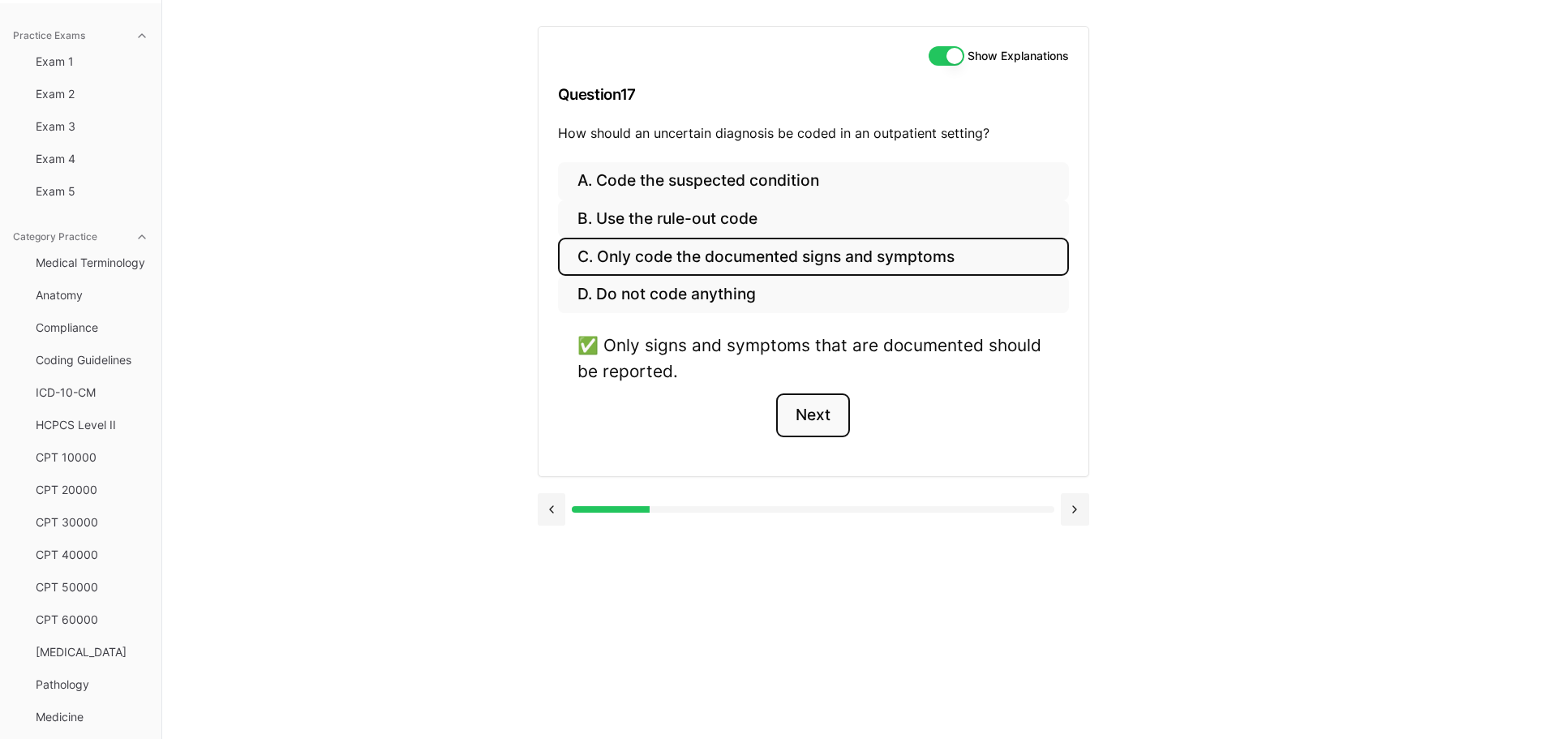
click at [822, 419] on button "Next" at bounding box center [813, 415] width 74 height 44
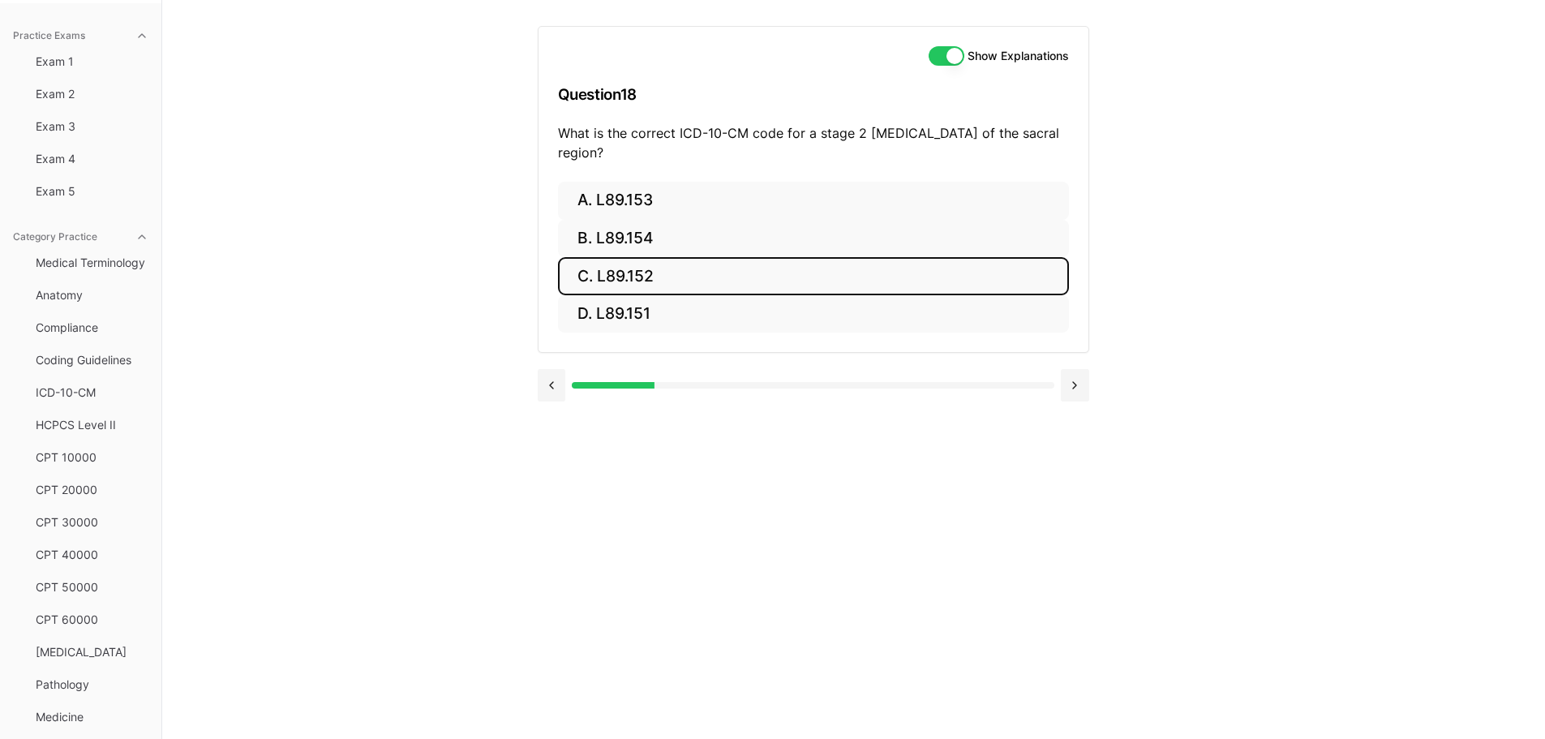
click at [637, 284] on button "C. L89.152" at bounding box center [813, 276] width 511 height 38
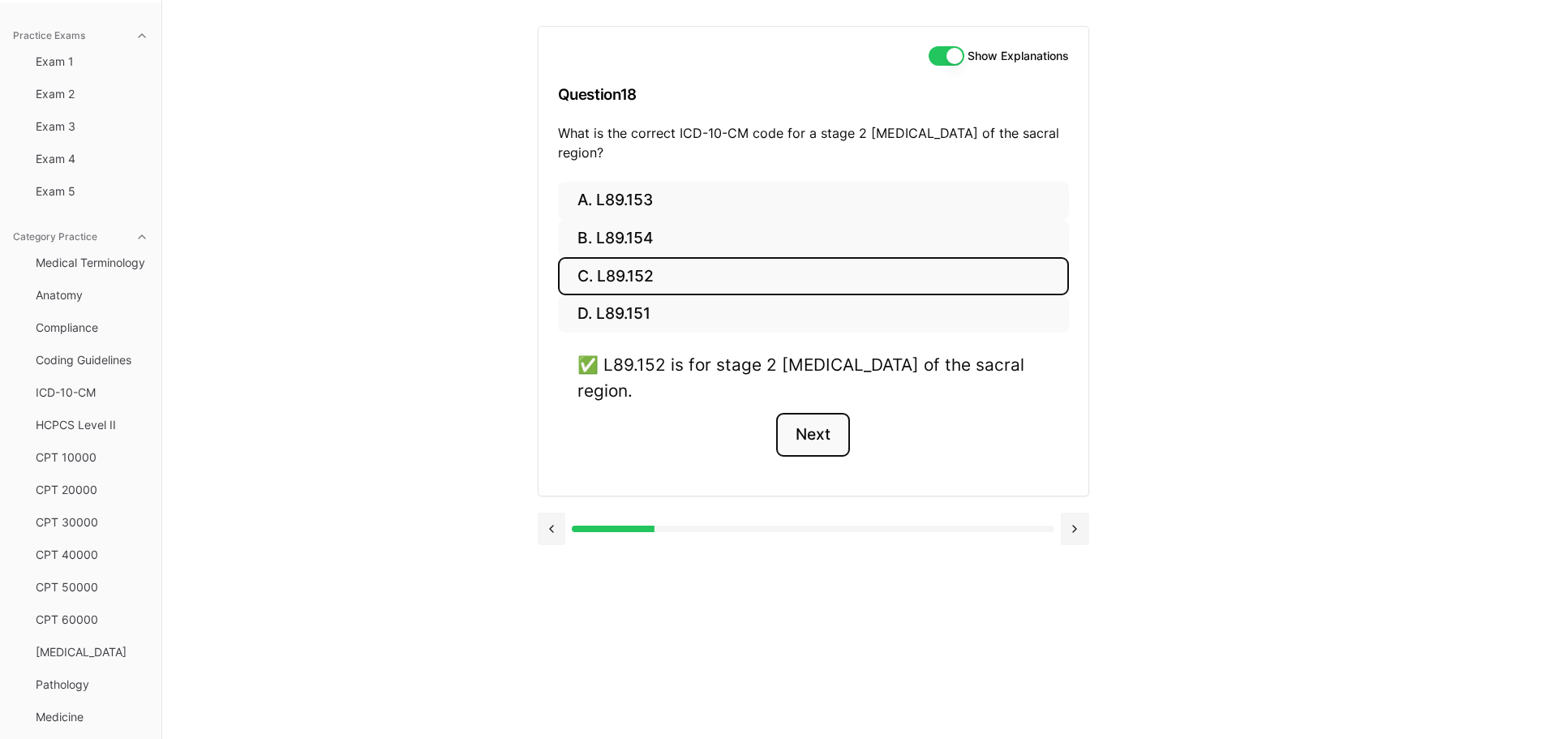
click at [826, 442] on button "Next" at bounding box center [813, 435] width 74 height 44
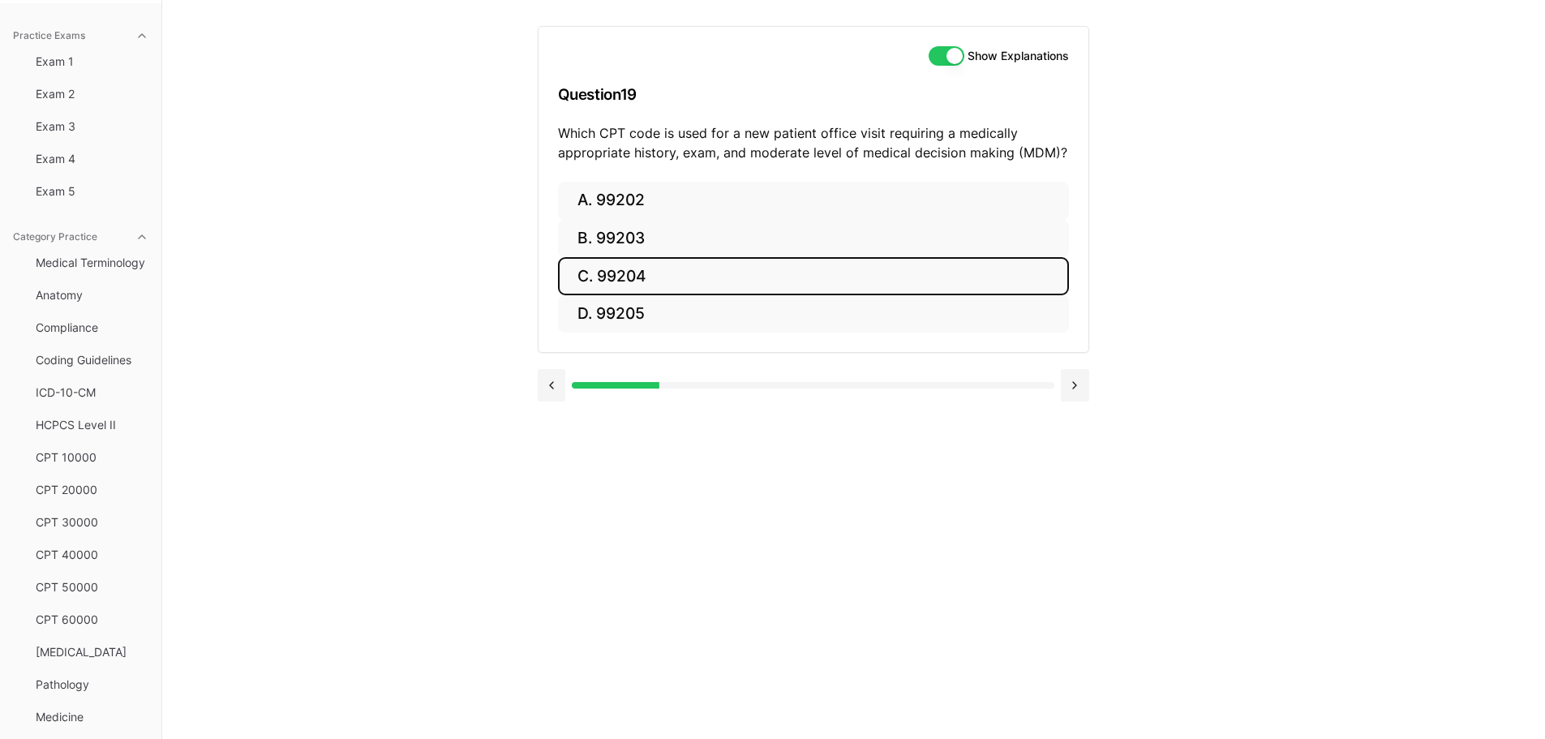
click at [635, 281] on button "C. 99204" at bounding box center [813, 276] width 511 height 38
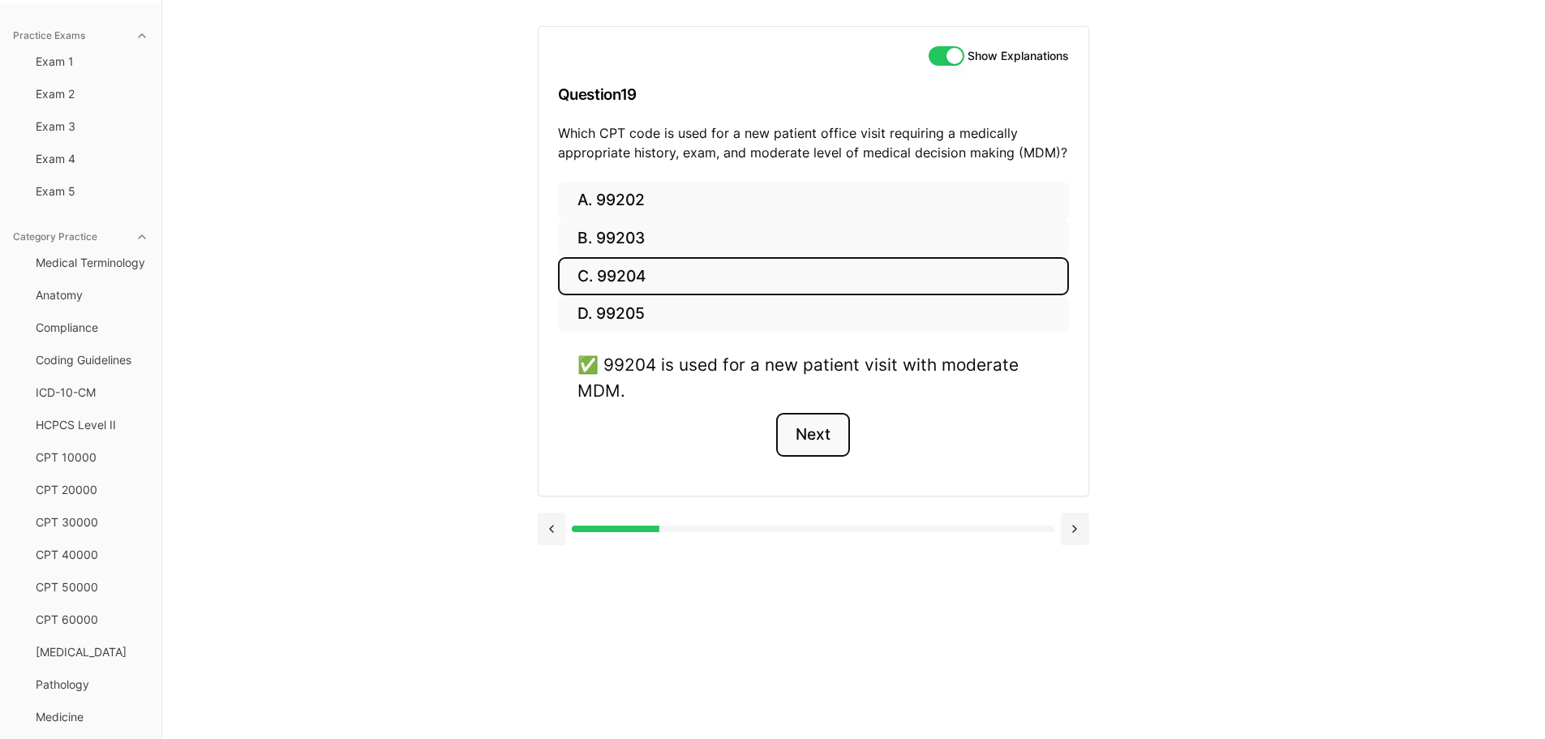
click at [810, 427] on button "Next" at bounding box center [813, 435] width 74 height 44
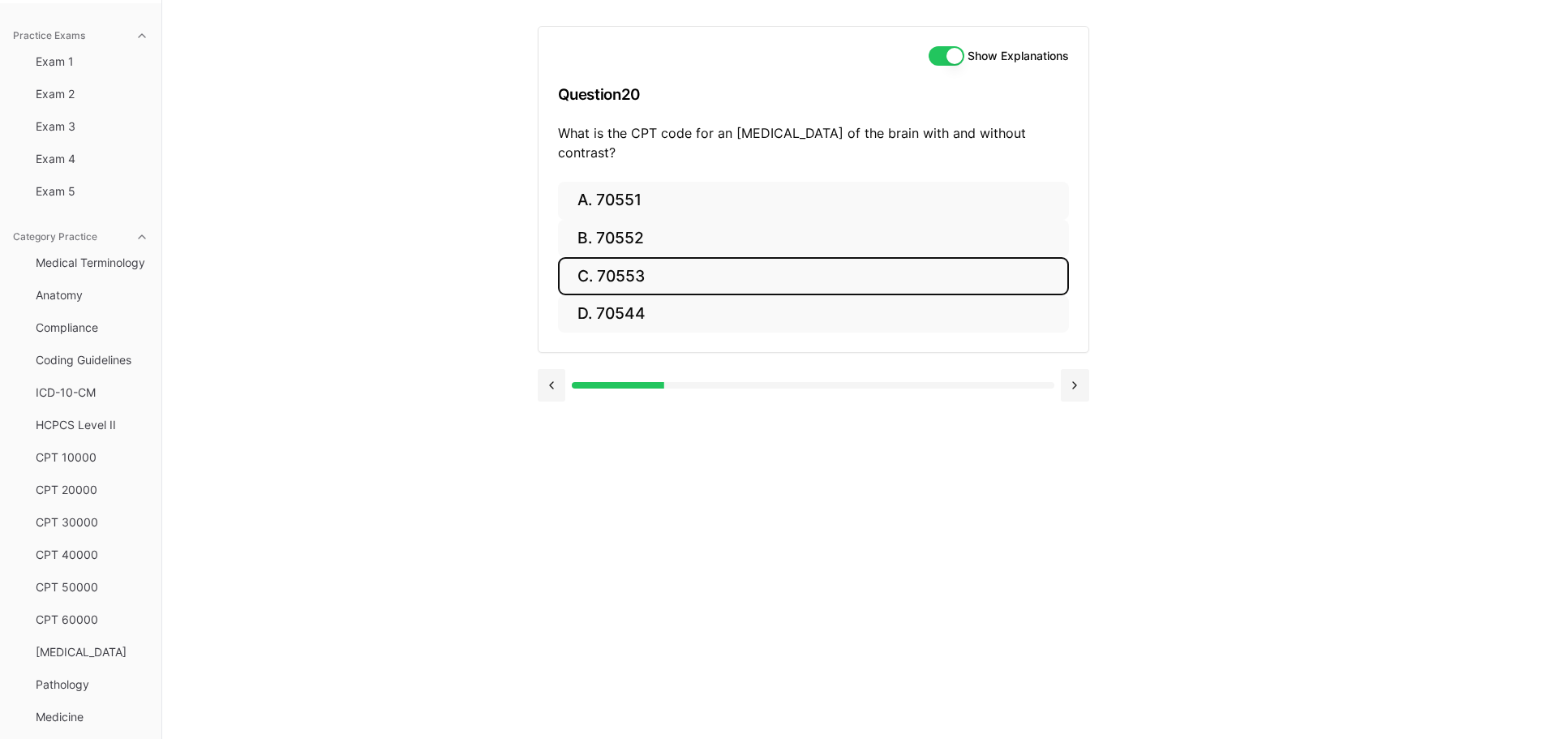
click at [677, 257] on button "C. 70553" at bounding box center [813, 276] width 511 height 38
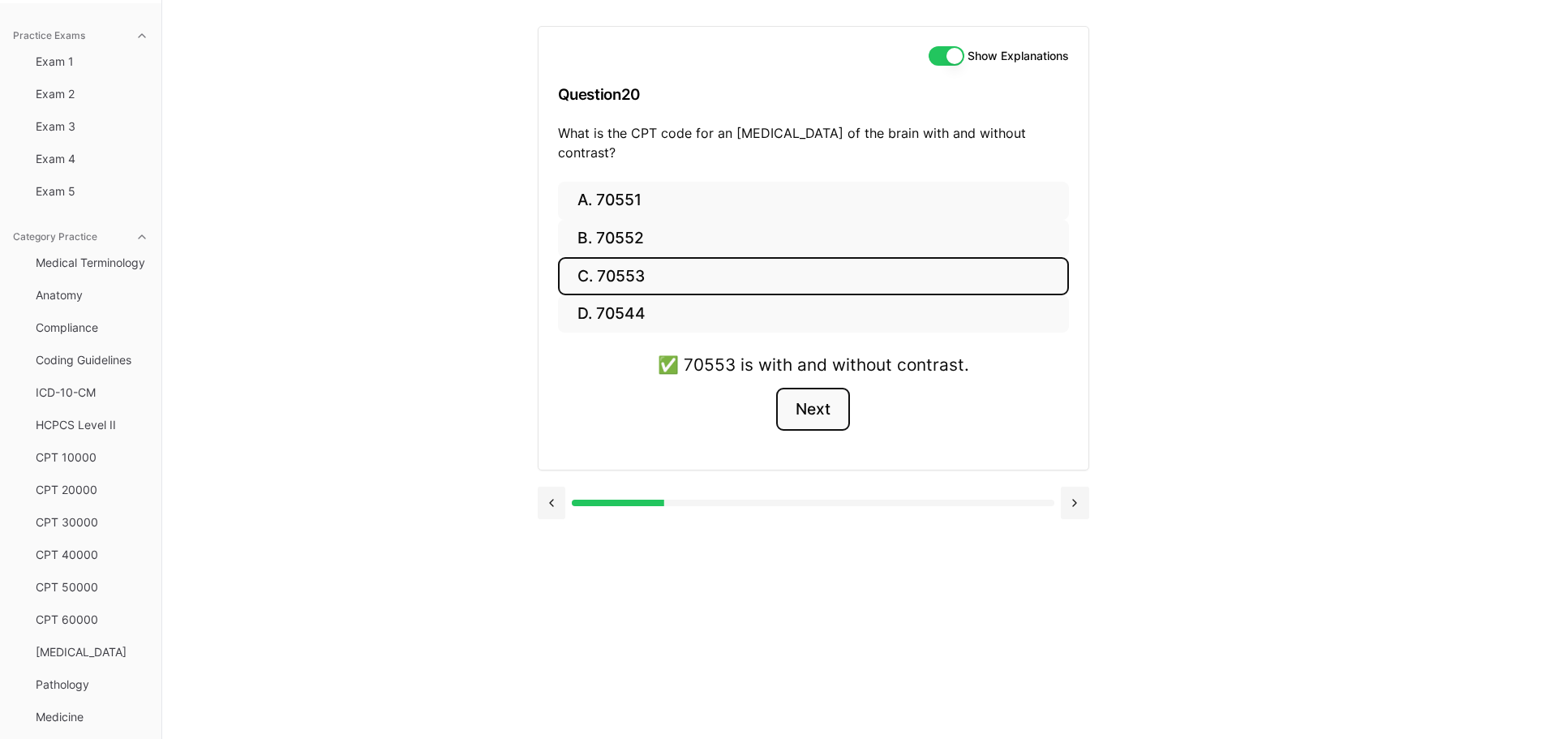
click at [825, 388] on button "Next" at bounding box center [813, 410] width 74 height 44
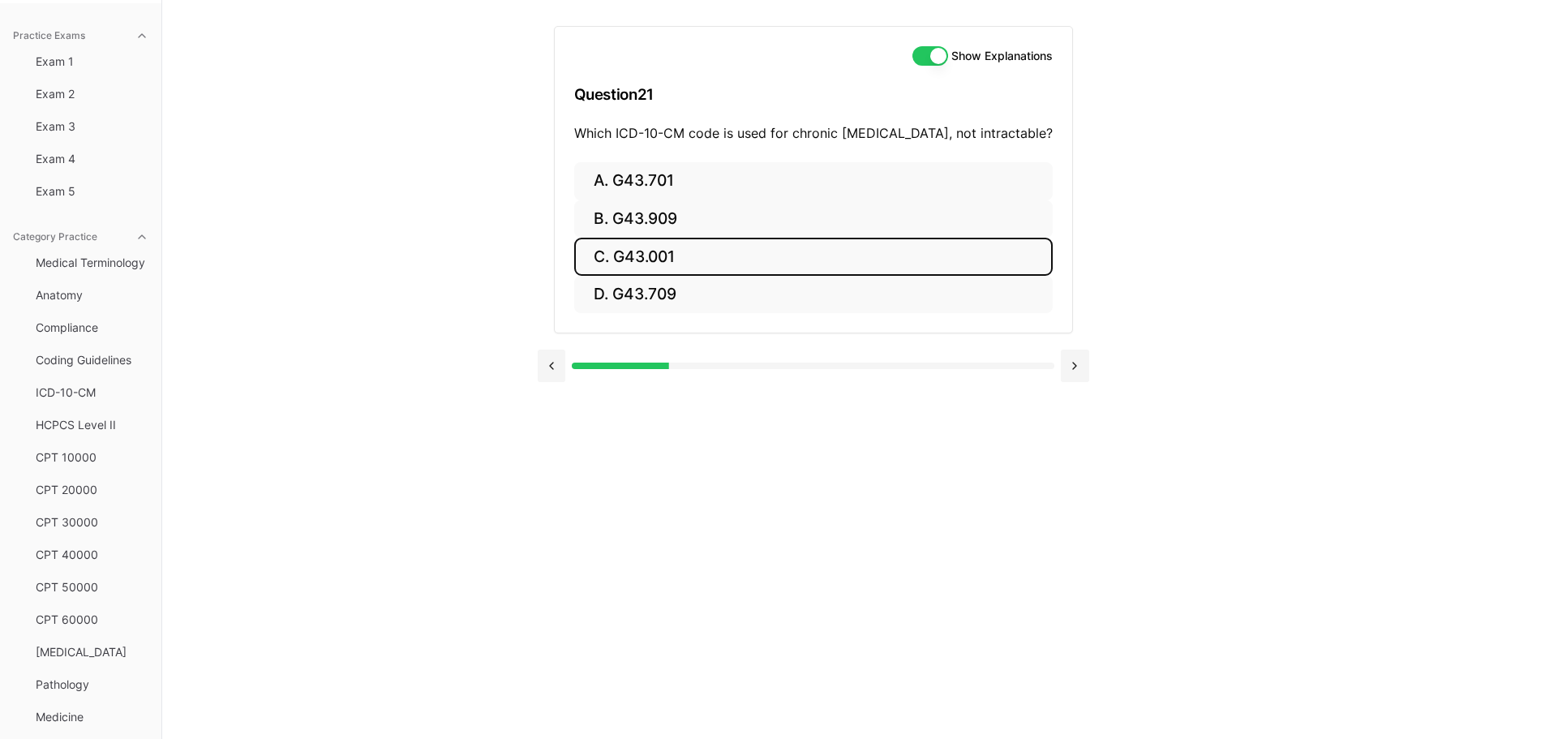
click at [626, 261] on button "C. G43.001" at bounding box center [813, 257] width 478 height 38
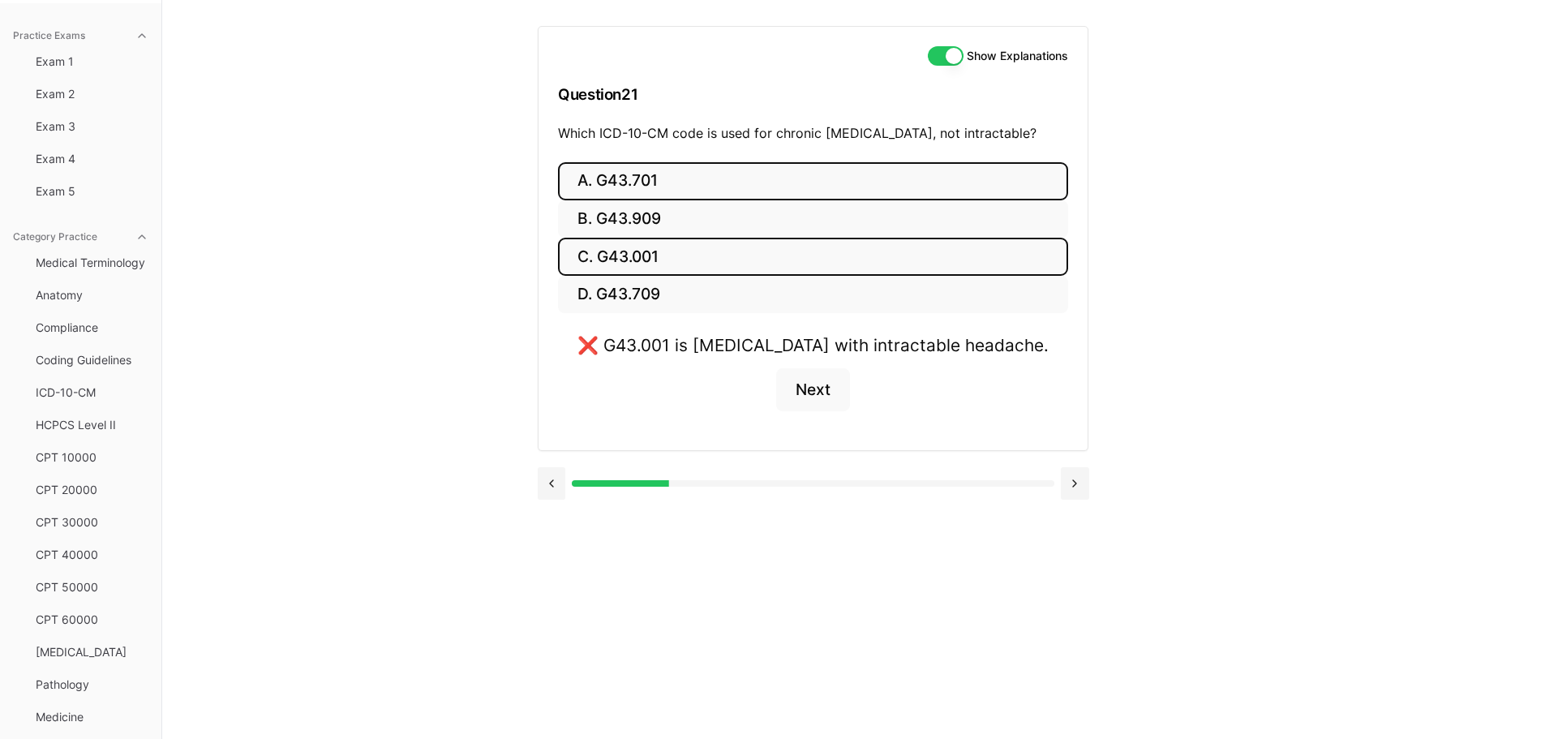
click at [616, 181] on button "A. G43.701" at bounding box center [813, 181] width 510 height 38
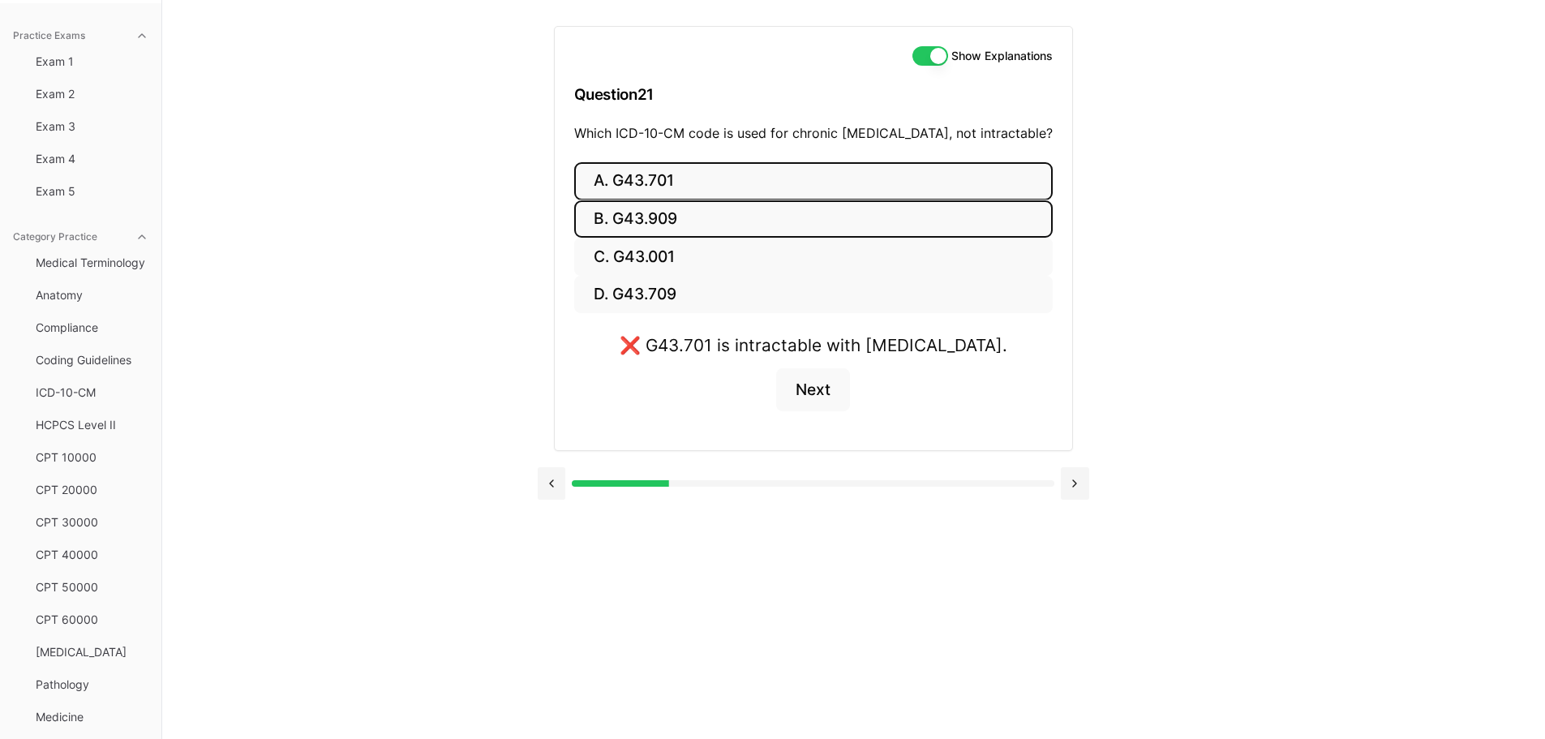
click at [625, 213] on button "B. G43.909" at bounding box center [813, 219] width 478 height 38
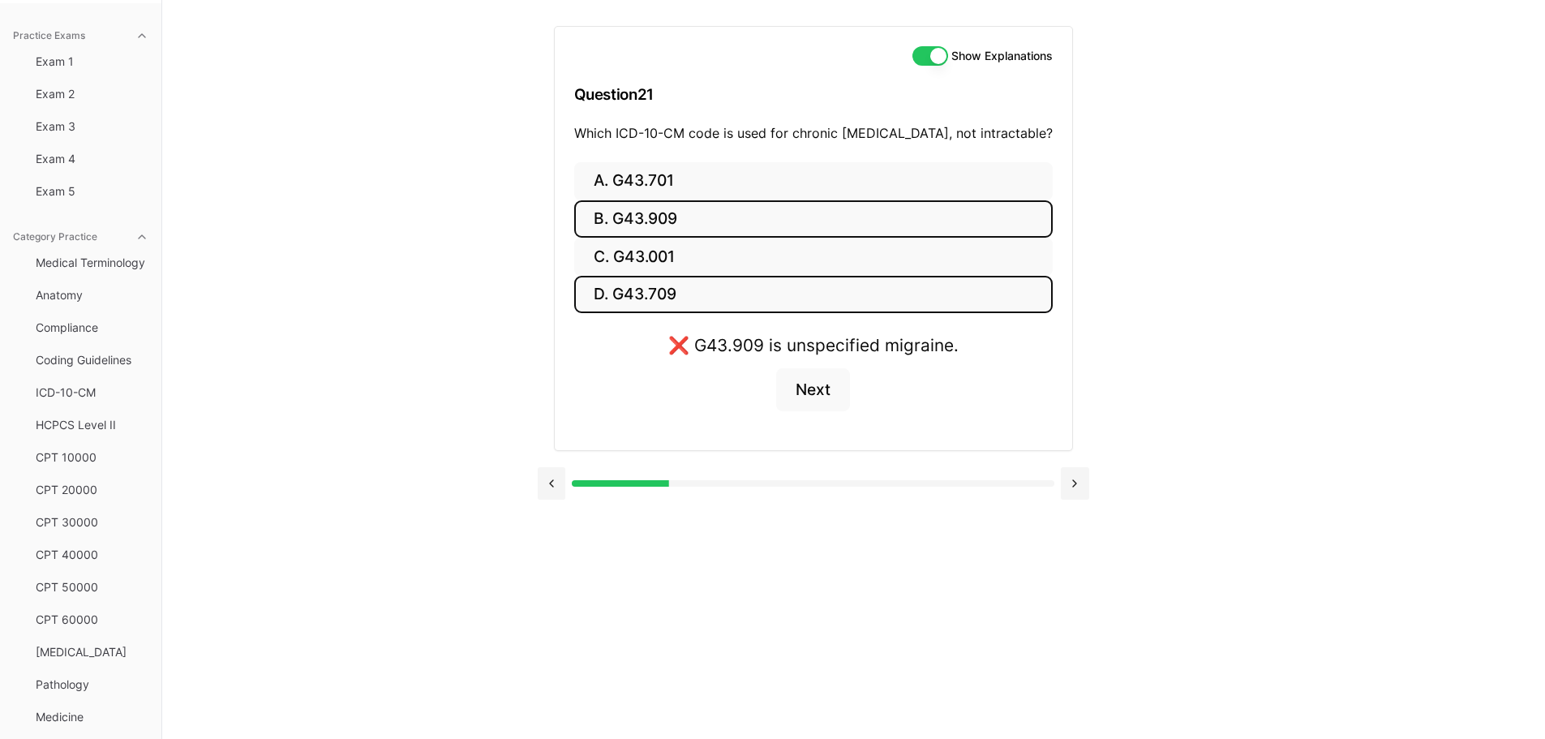
click at [630, 296] on button "D. G43.709" at bounding box center [813, 295] width 478 height 38
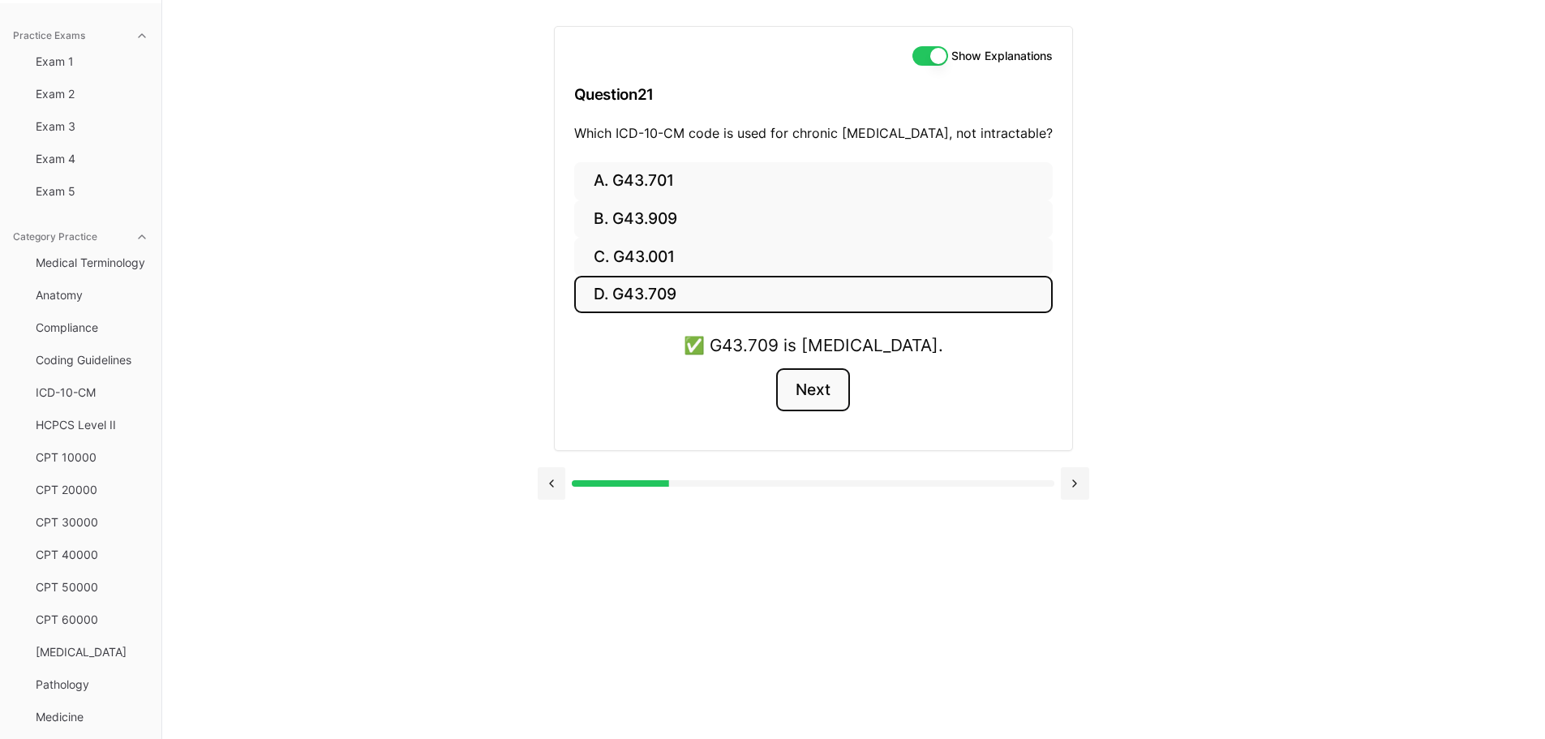
click at [819, 412] on button "Next" at bounding box center [813, 390] width 74 height 44
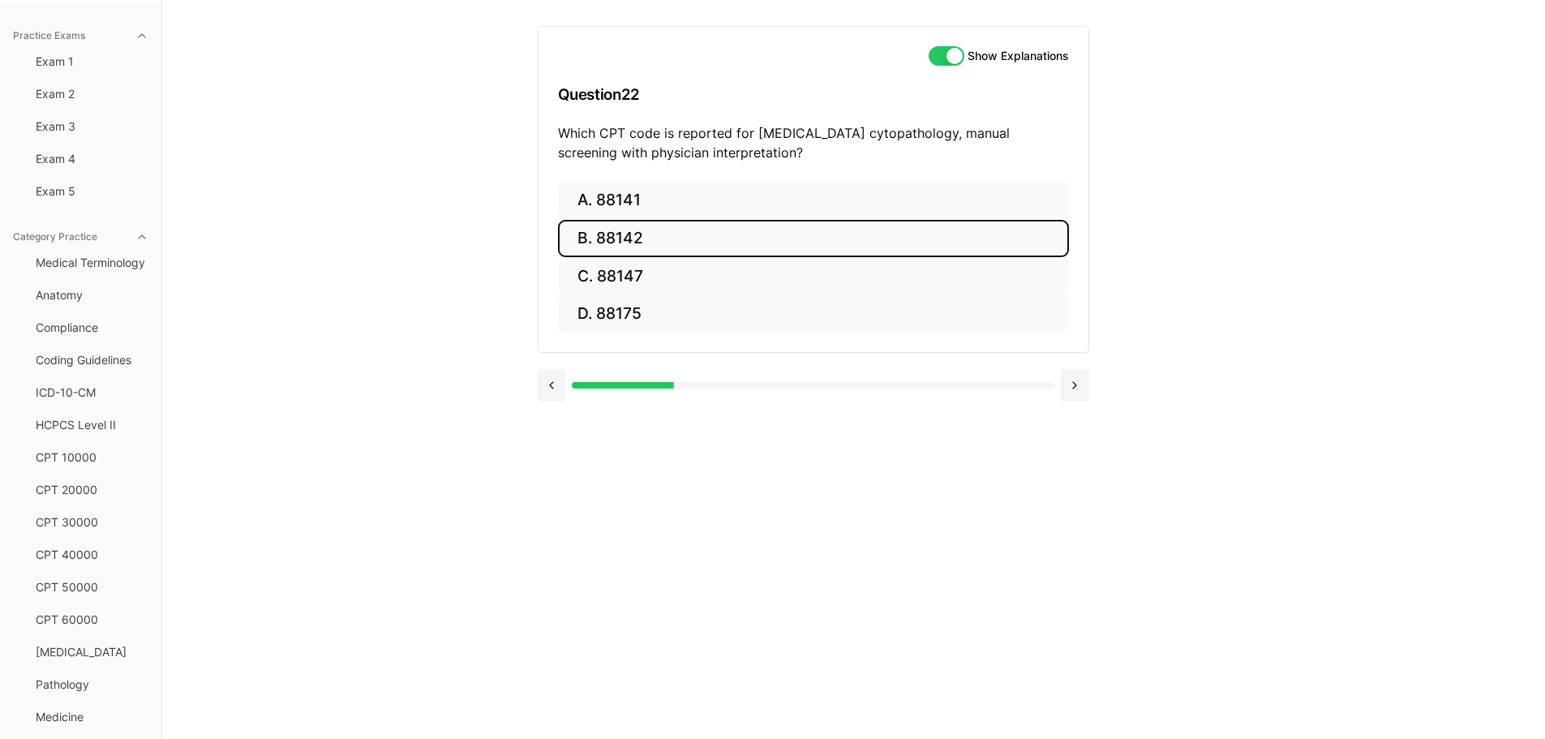
click at [639, 241] on button "B. 88142" at bounding box center [813, 239] width 511 height 38
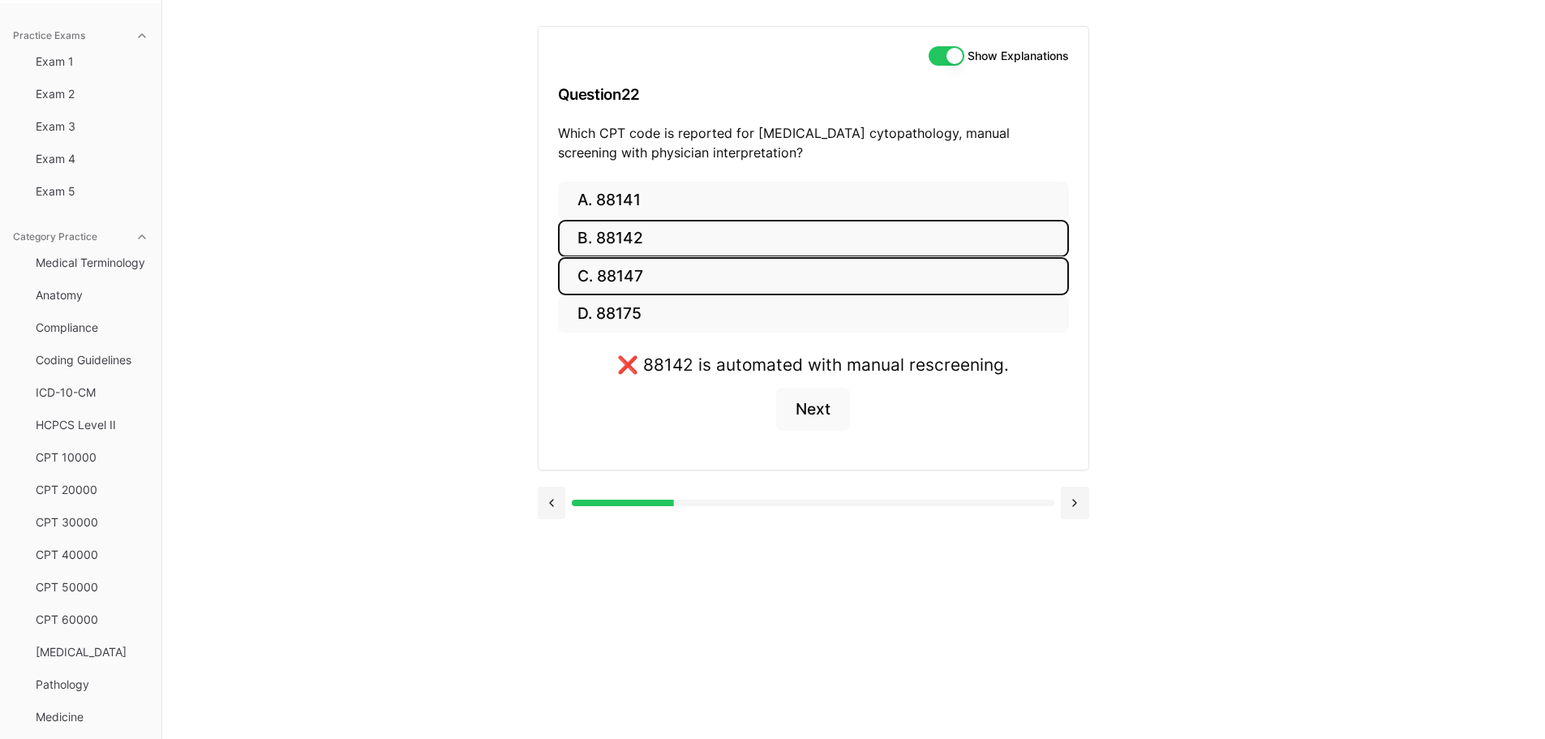
click at [625, 280] on button "C. 88147" at bounding box center [813, 276] width 511 height 38
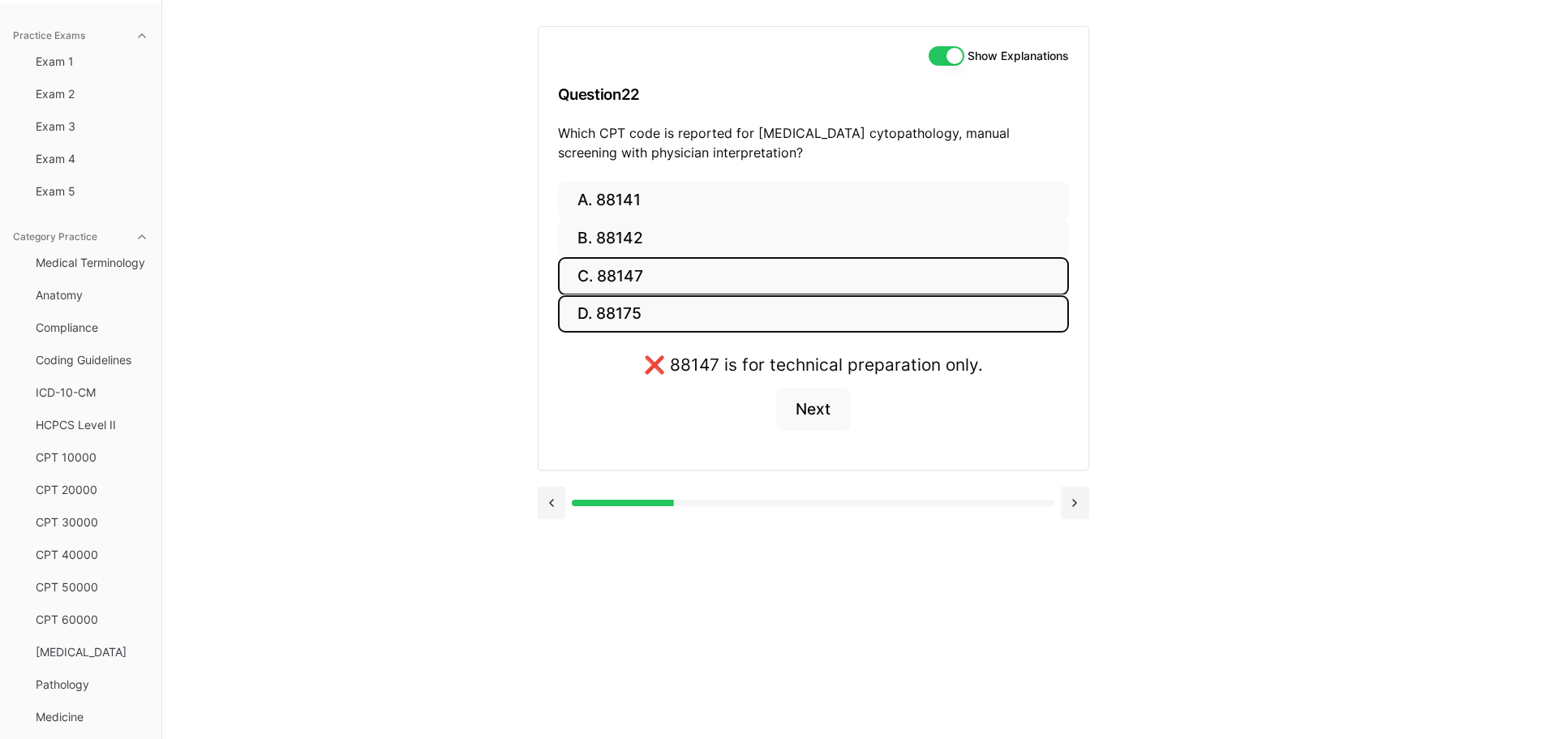
click at [684, 321] on button "D. 88175" at bounding box center [813, 314] width 511 height 38
click at [653, 276] on button "C. 88147" at bounding box center [813, 276] width 511 height 38
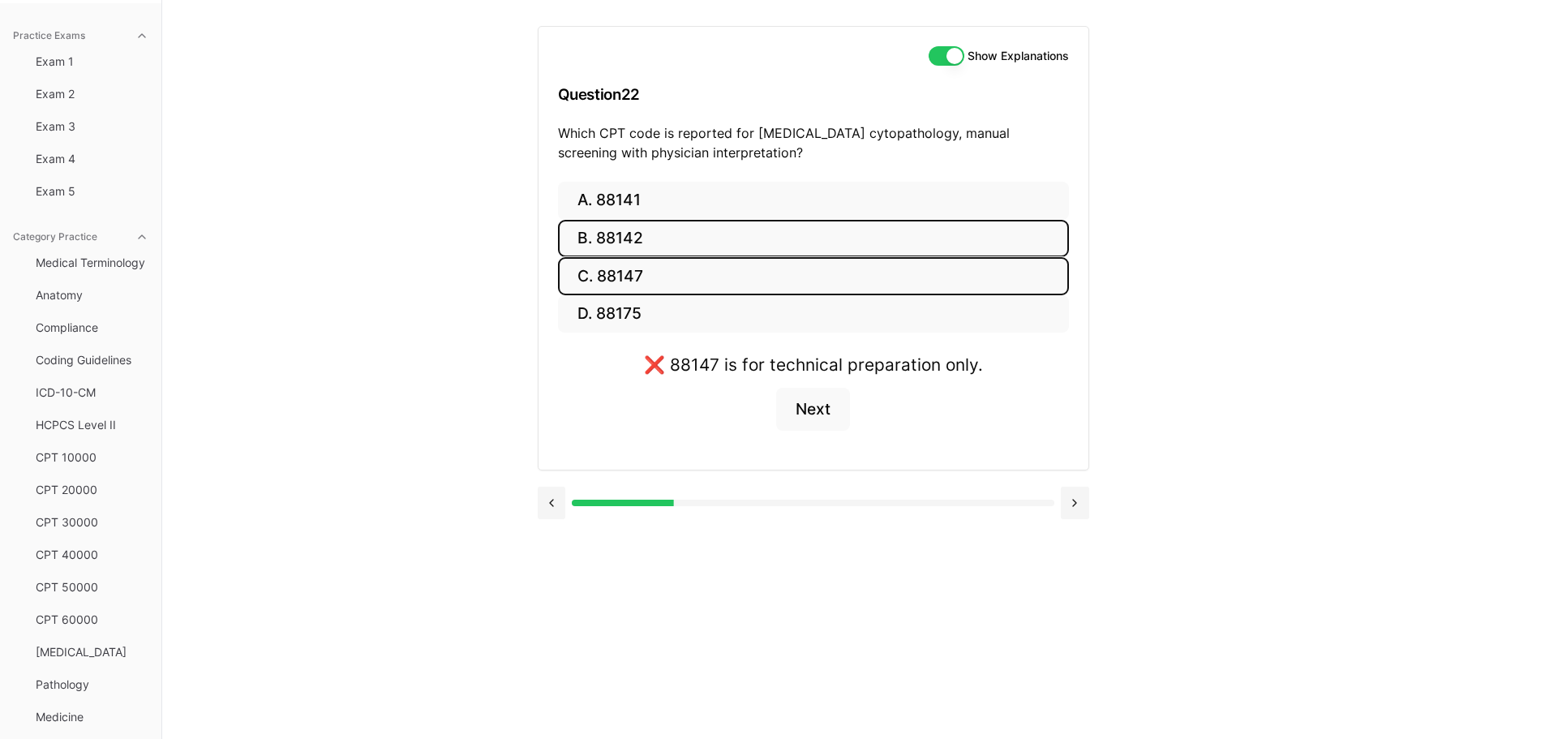
click at [638, 240] on button "B. 88142" at bounding box center [813, 239] width 511 height 38
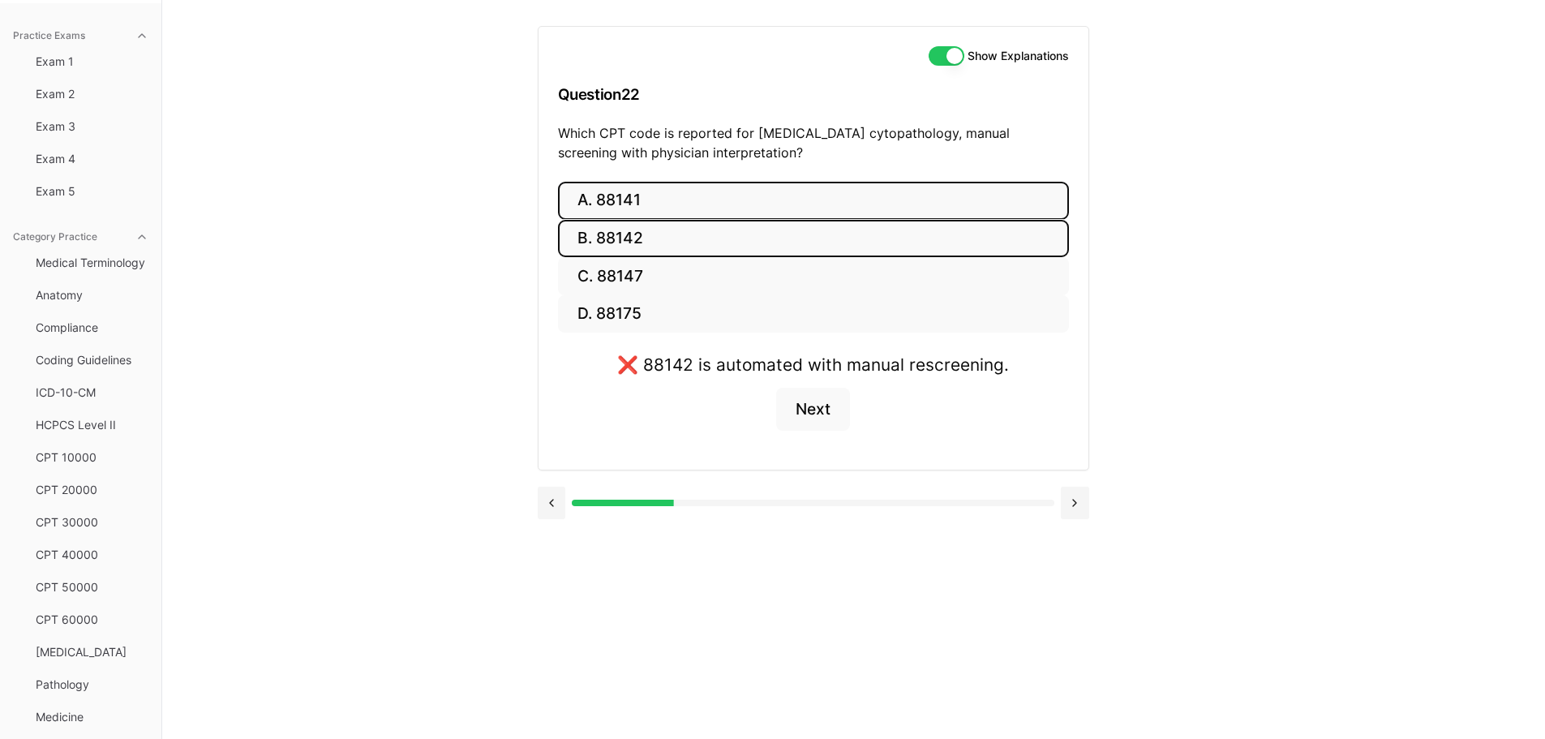
click at [639, 199] on button "A. 88141" at bounding box center [813, 201] width 511 height 38
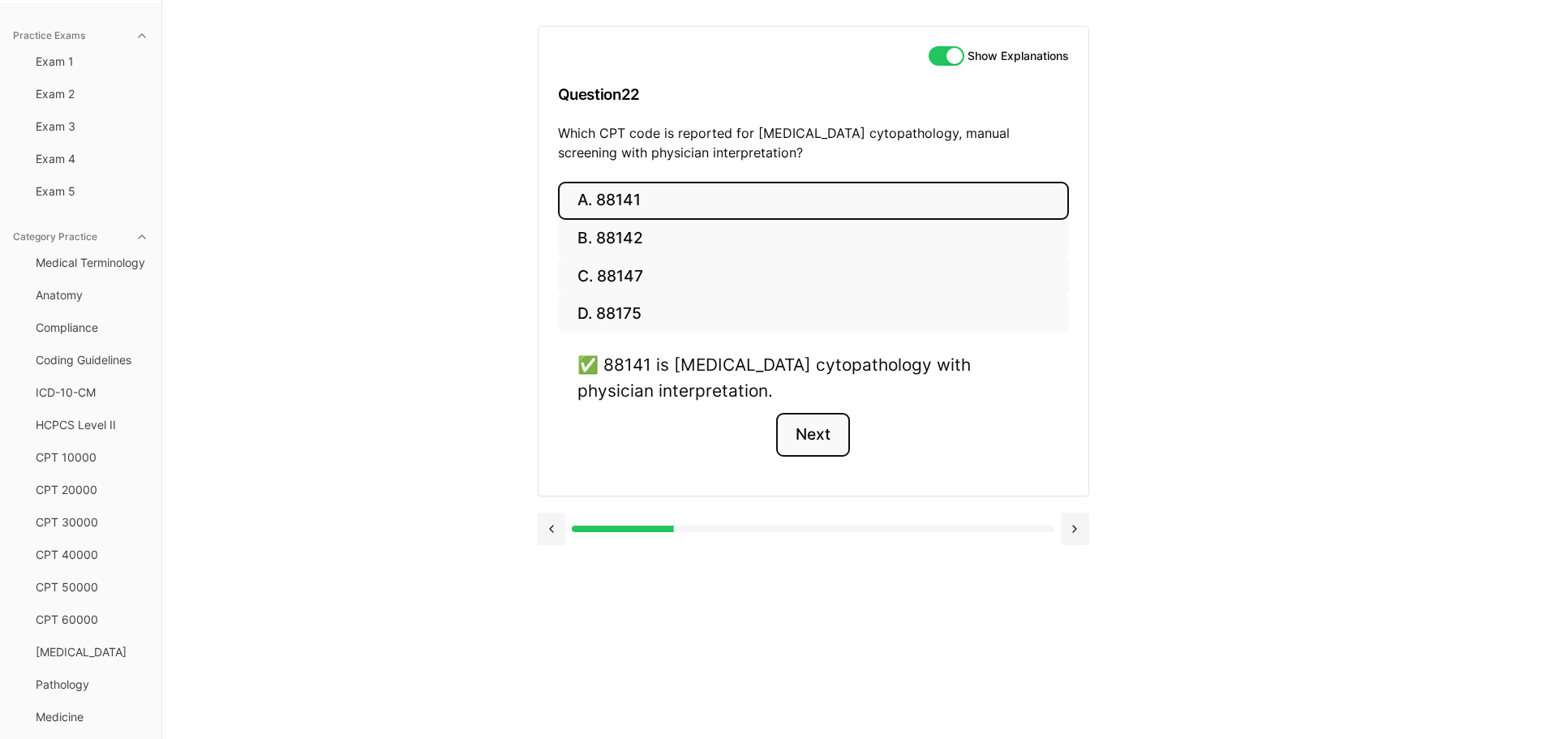
click at [804, 433] on button "Next" at bounding box center [813, 435] width 74 height 44
